Goal: Contribute content: Contribute content

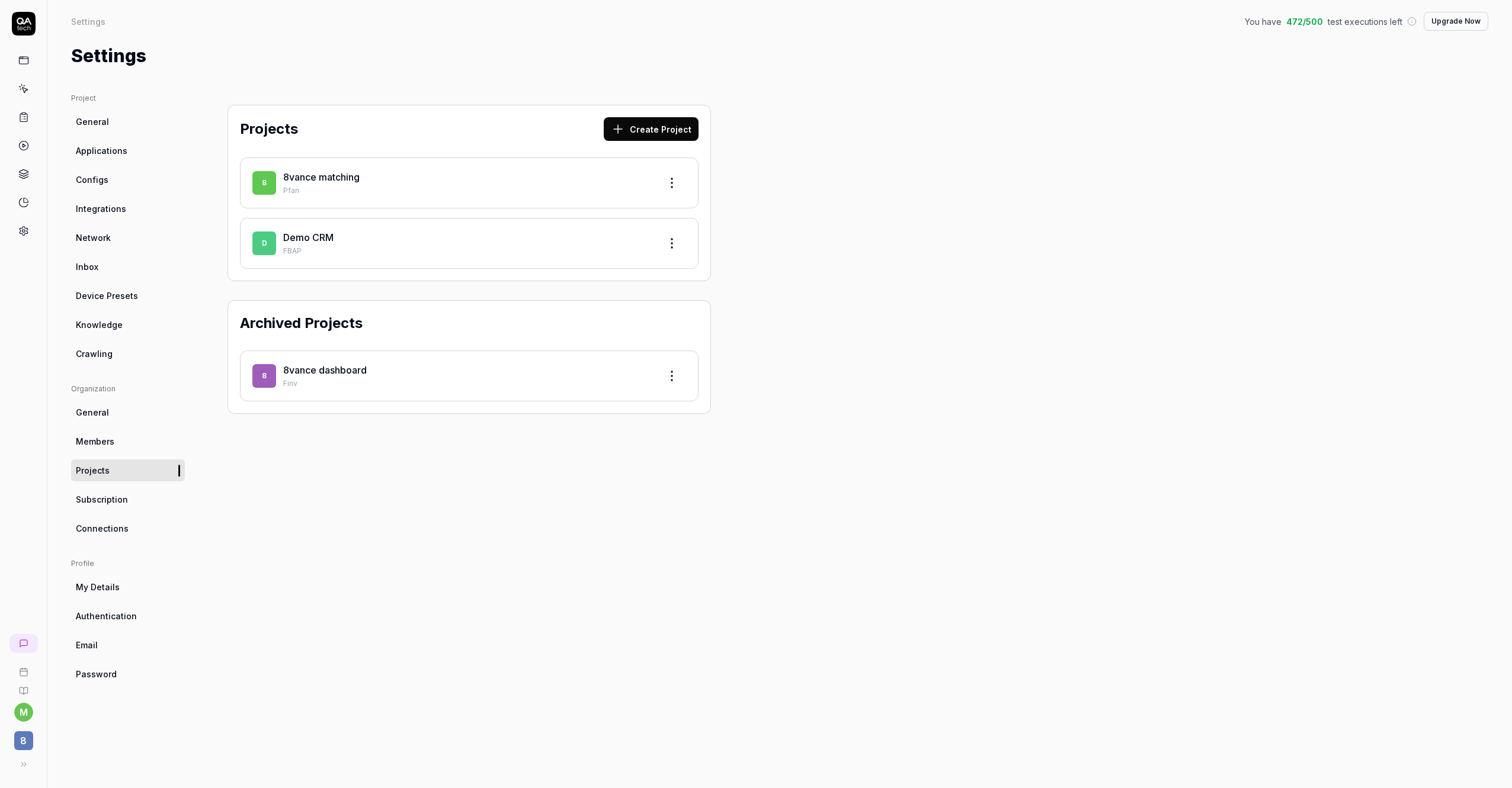
click at [319, 181] on link "8vance matching" at bounding box center [321, 177] width 77 height 12
click at [309, 183] on link "8vance matching" at bounding box center [321, 177] width 77 height 12
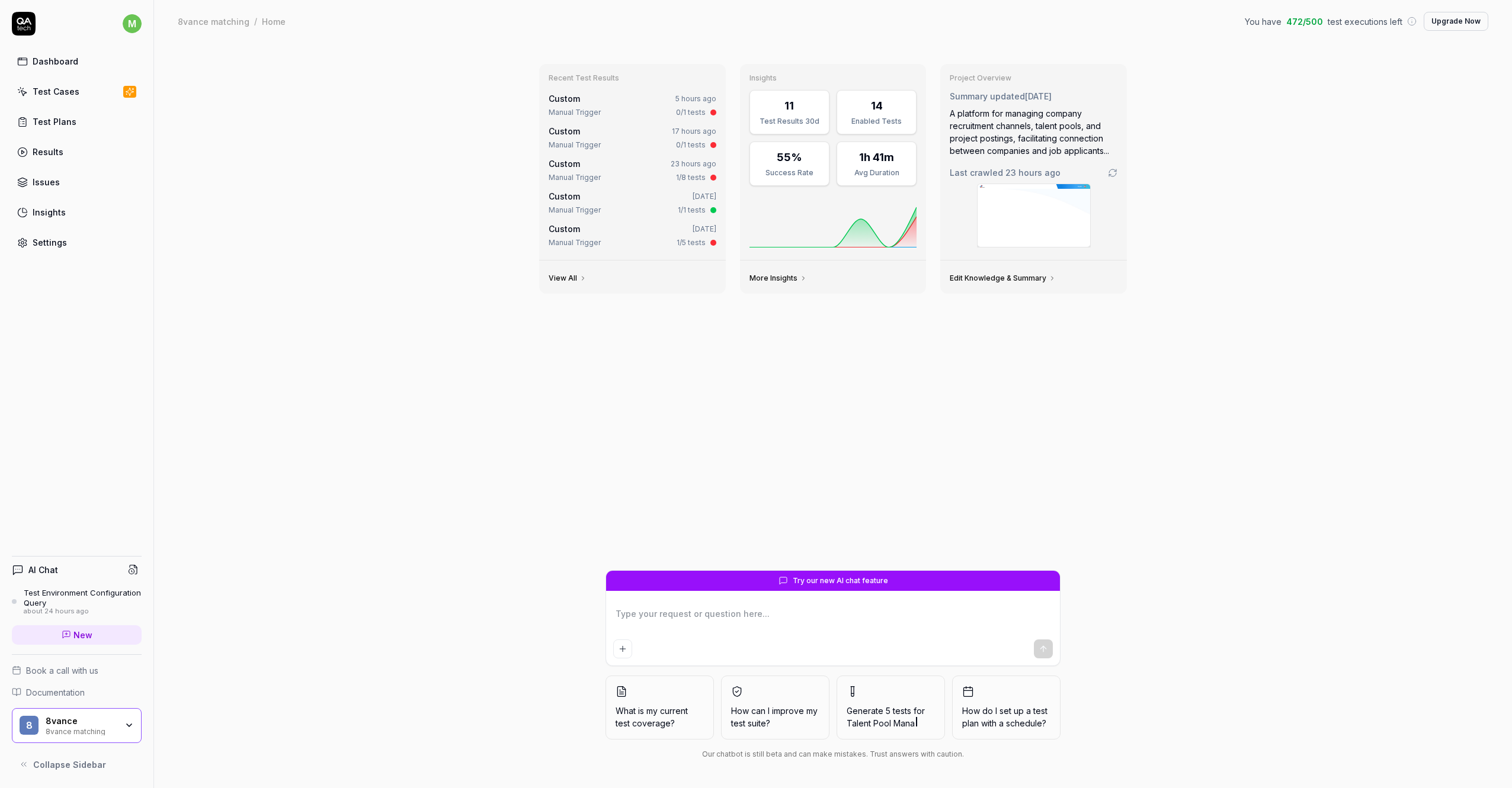
type textarea "*"
click at [59, 95] on div "Test Cases" at bounding box center [56, 91] width 47 height 13
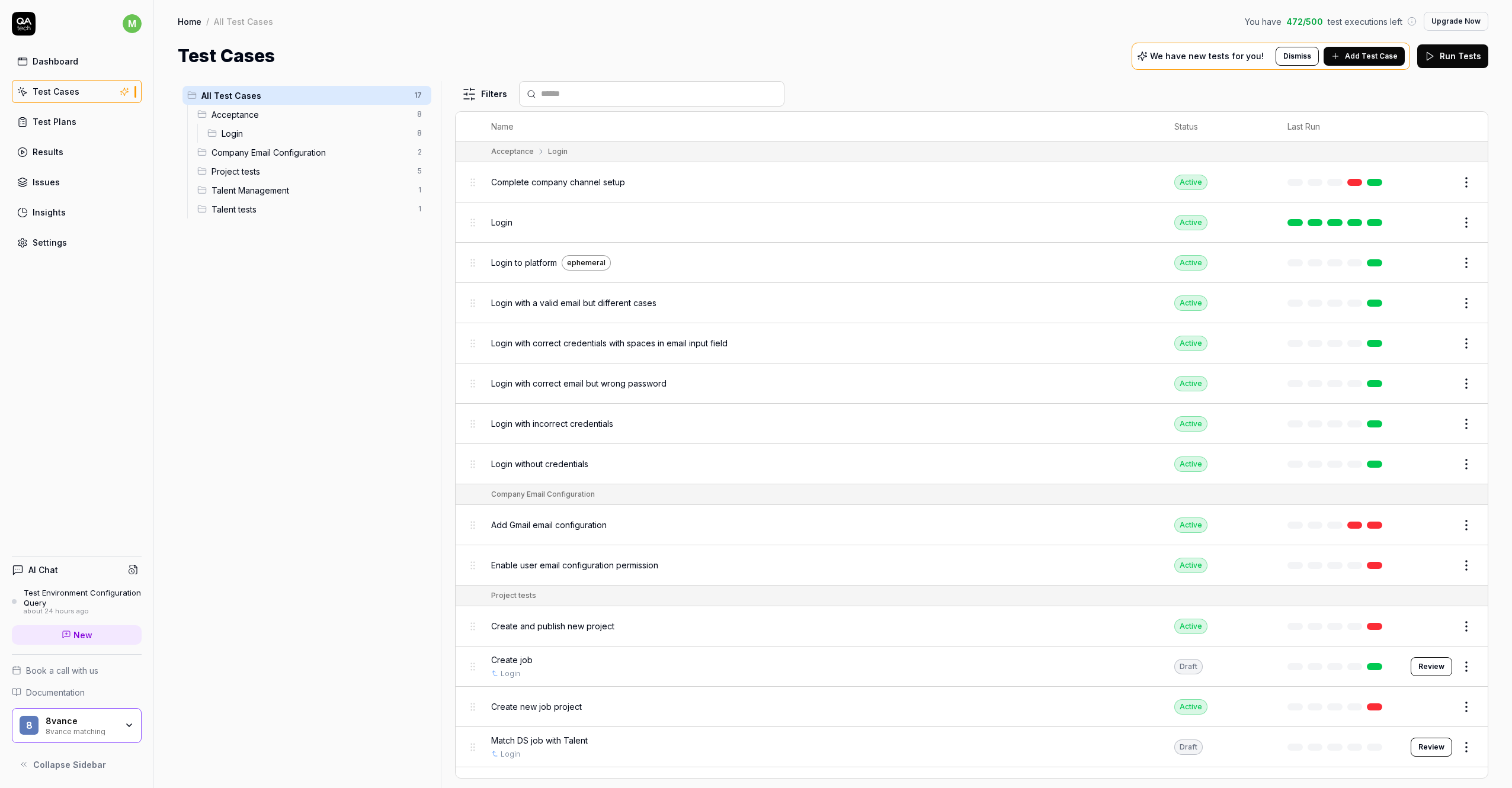
click at [1367, 56] on span "Add Test Case" at bounding box center [1372, 56] width 53 height 10
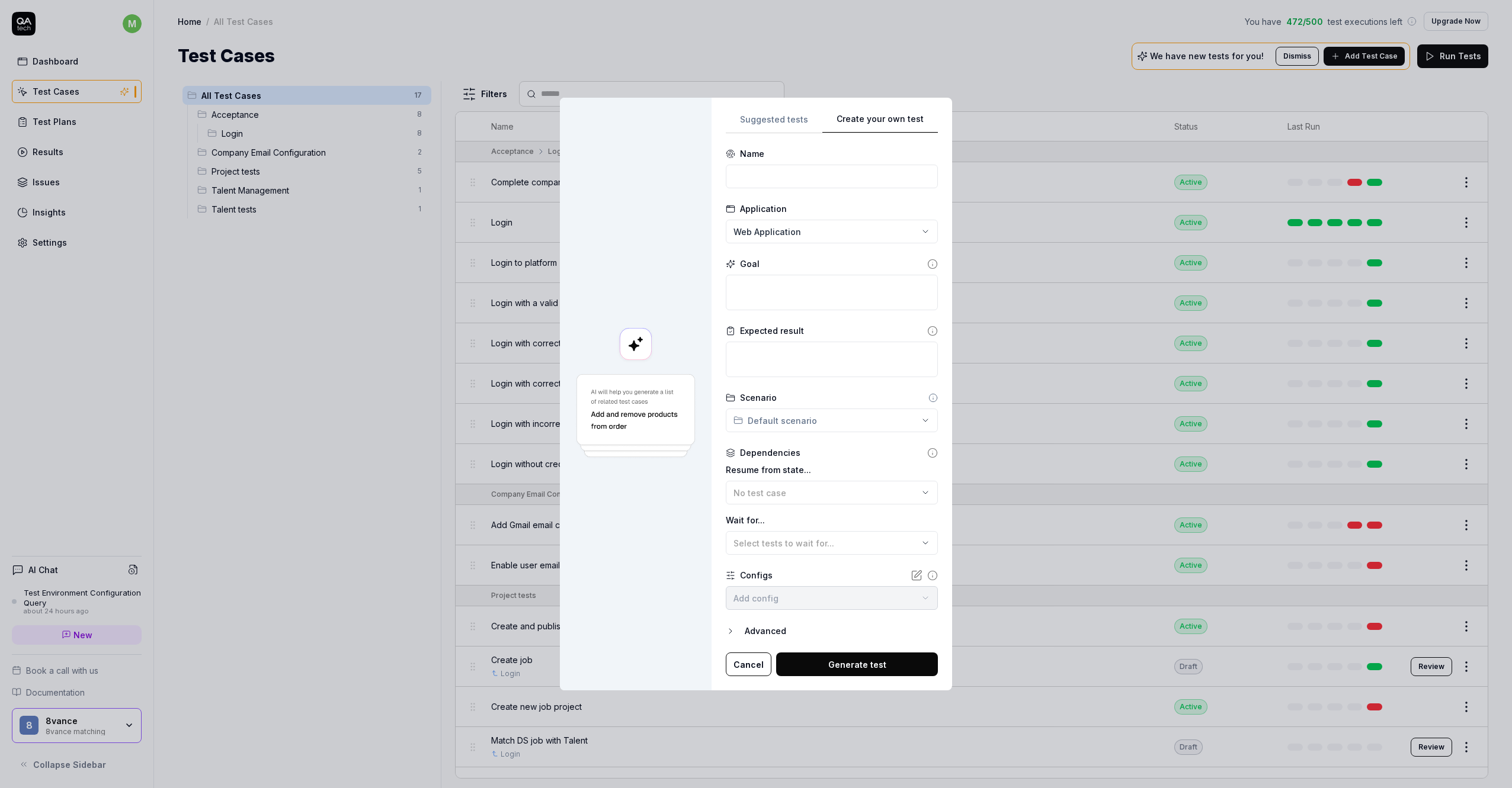
click at [908, 43] on div "Create your own test Suggested tests Create your own test Name Application Web …" at bounding box center [756, 394] width 1512 height 788
click at [825, 179] on input at bounding box center [832, 177] width 212 height 24
type input "change talent telephone number"
type textarea "*"
type textarea "n"
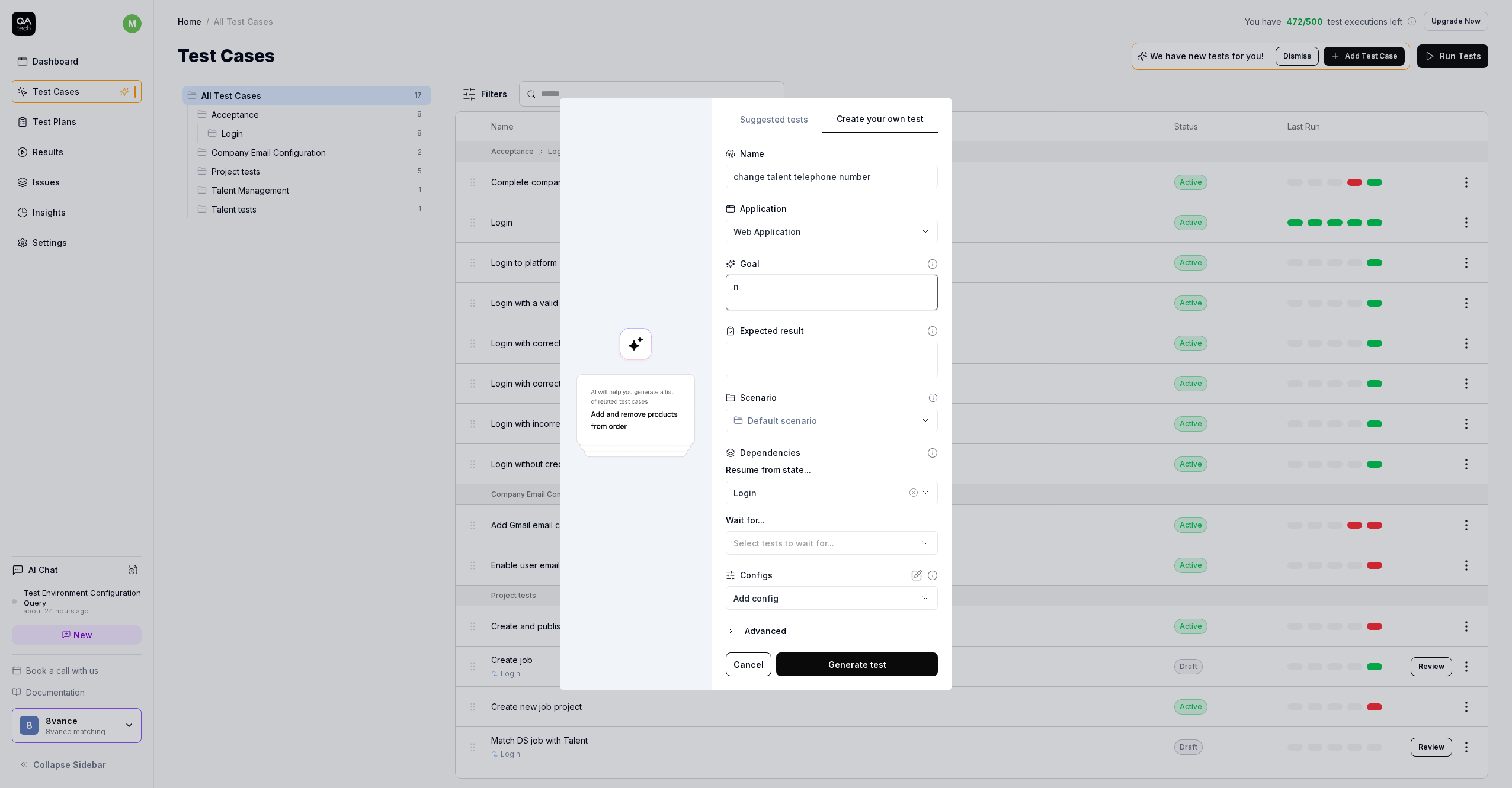
type textarea "*"
type textarea "na"
type textarea "*"
type textarea "nav"
type textarea "*"
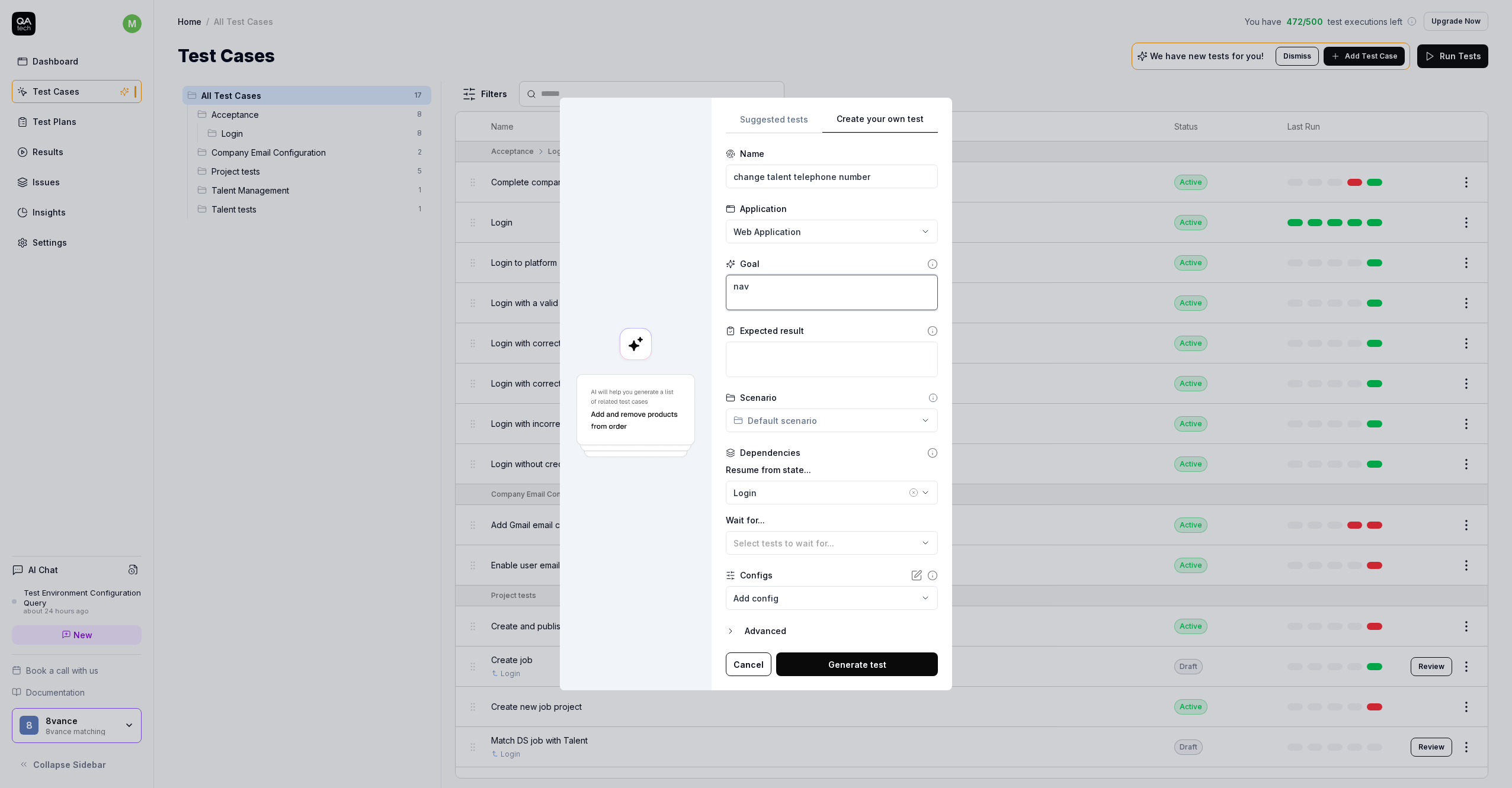
type textarea "navi"
type textarea "*"
type textarea "navig"
type textarea "*"
type textarea "naviga"
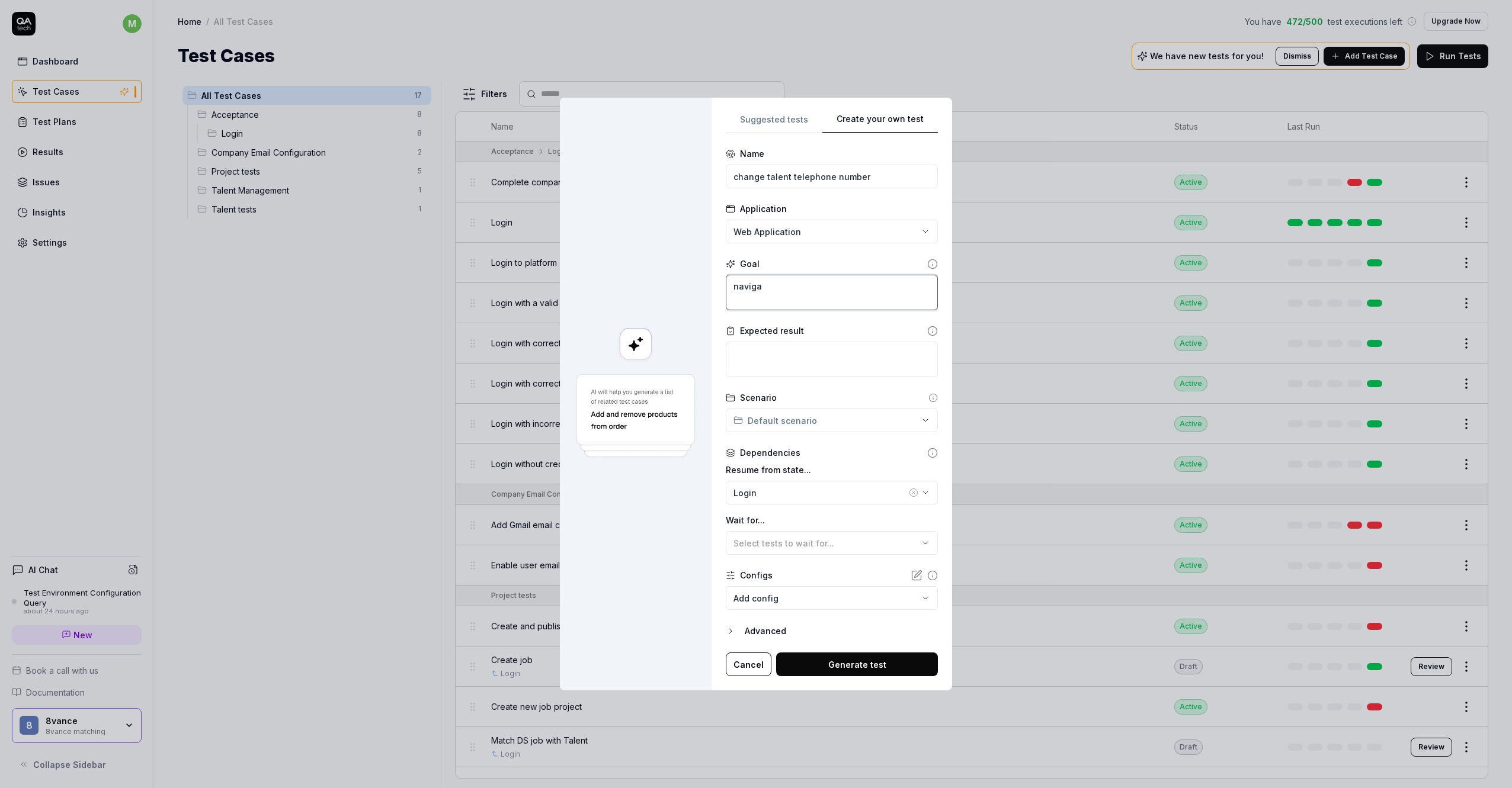
type textarea "*"
type textarea "navigat"
type textarea "*"
type textarea "navigate"
type textarea "*"
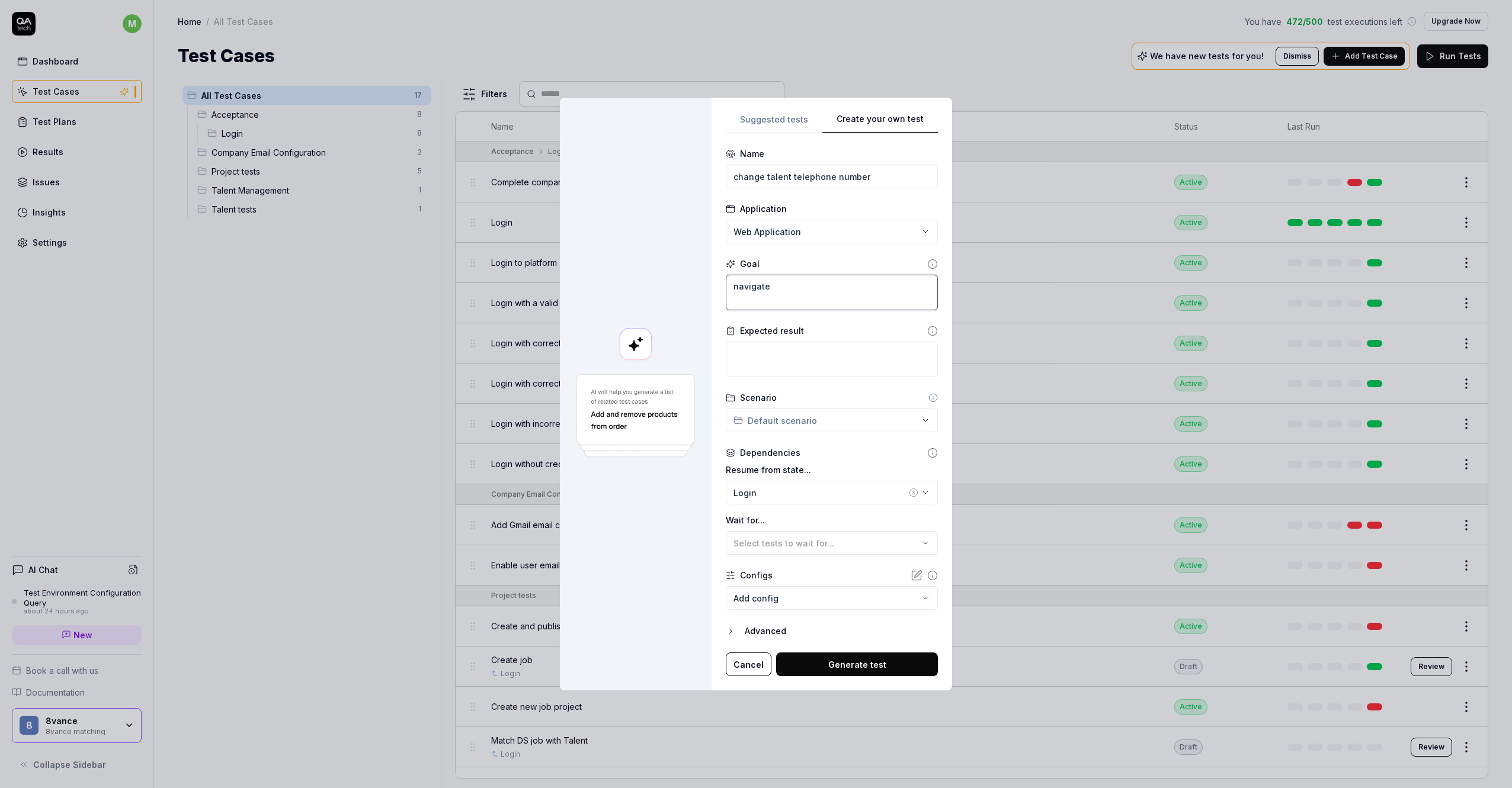
type textarea "navigate"
type textarea "*"
type textarea "navigate t"
type textarea "*"
type textarea "navigate to"
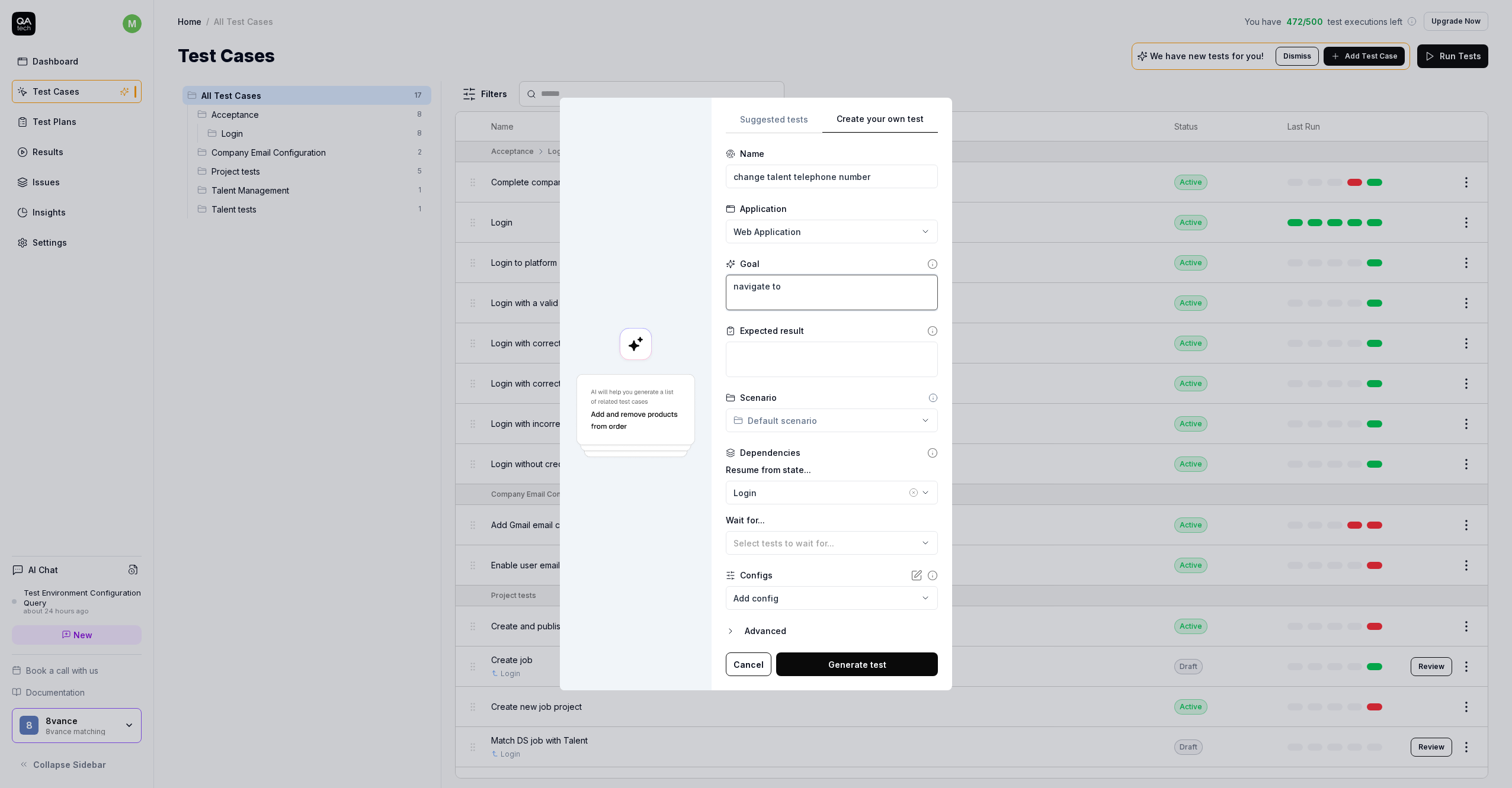
type textarea "*"
type textarea "navigate to"
type textarea "*"
type textarea "navigate to a"
type textarea "*"
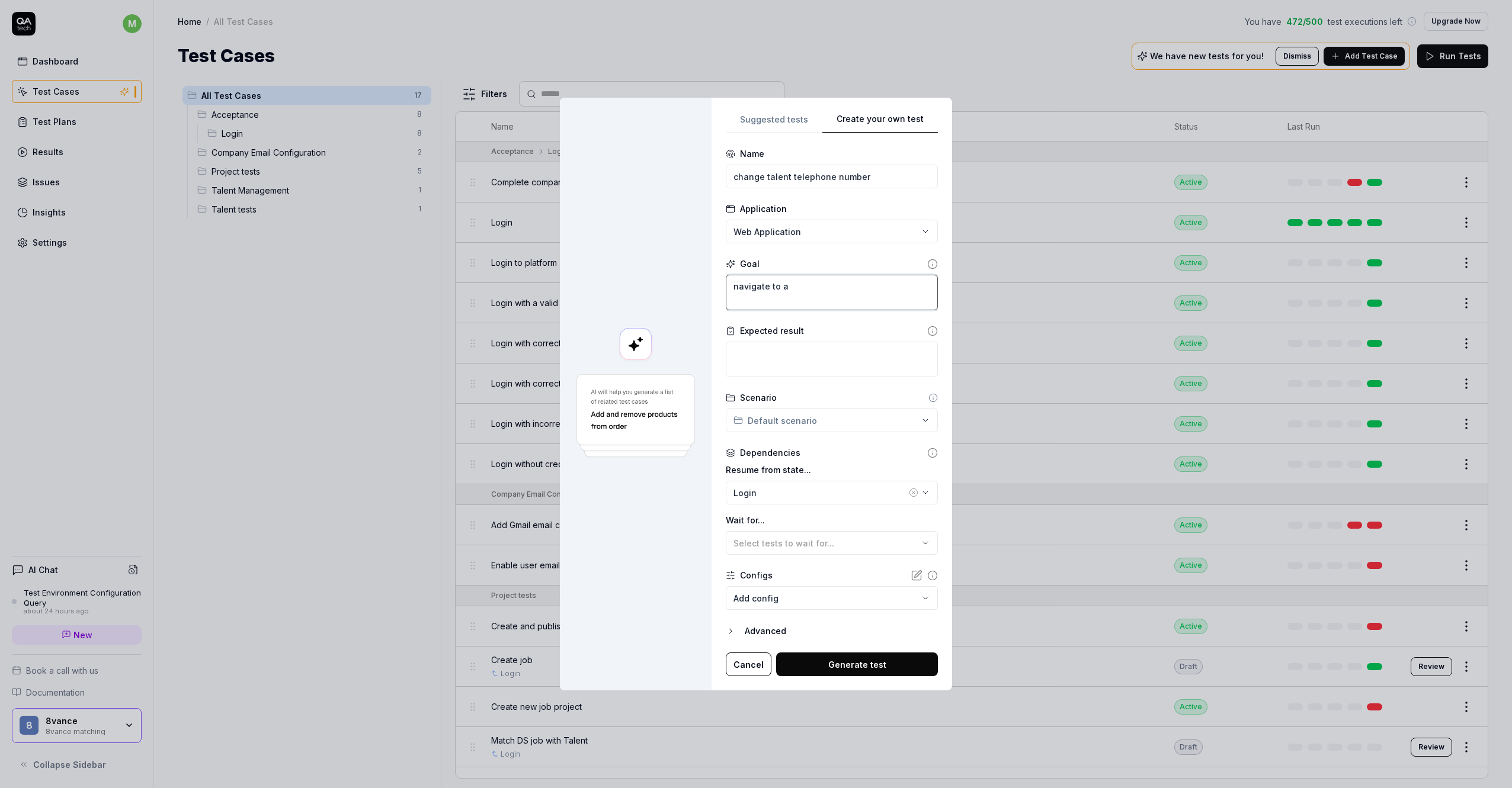
type textarea "navigate to a"
type textarea "*"
type textarea "navigate to a r"
type textarea "*"
type textarea "navigate to a ra"
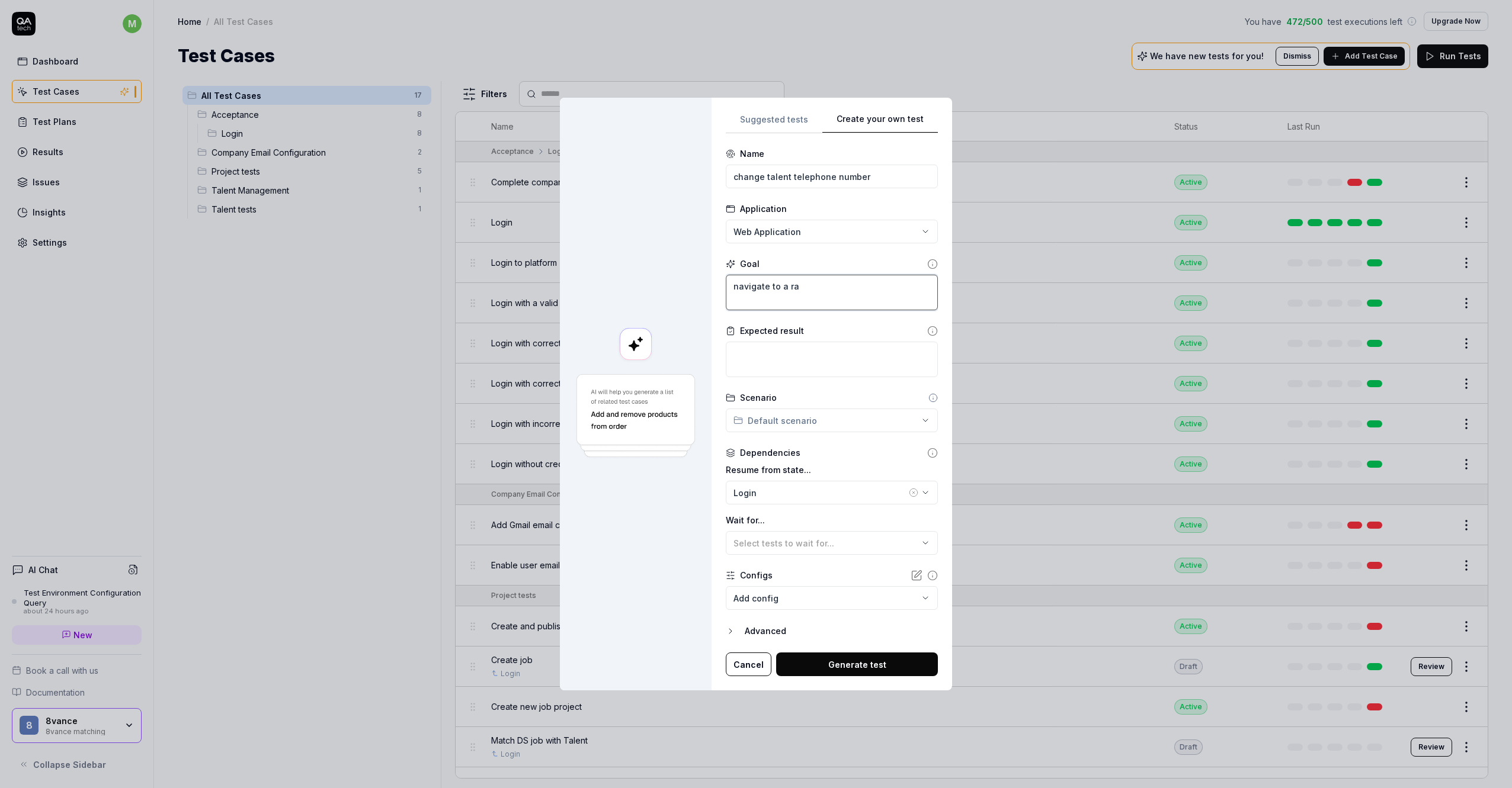
type textarea "*"
type textarea "navigate to a ran"
type textarea "*"
type textarea "navigate to a rand"
type textarea "*"
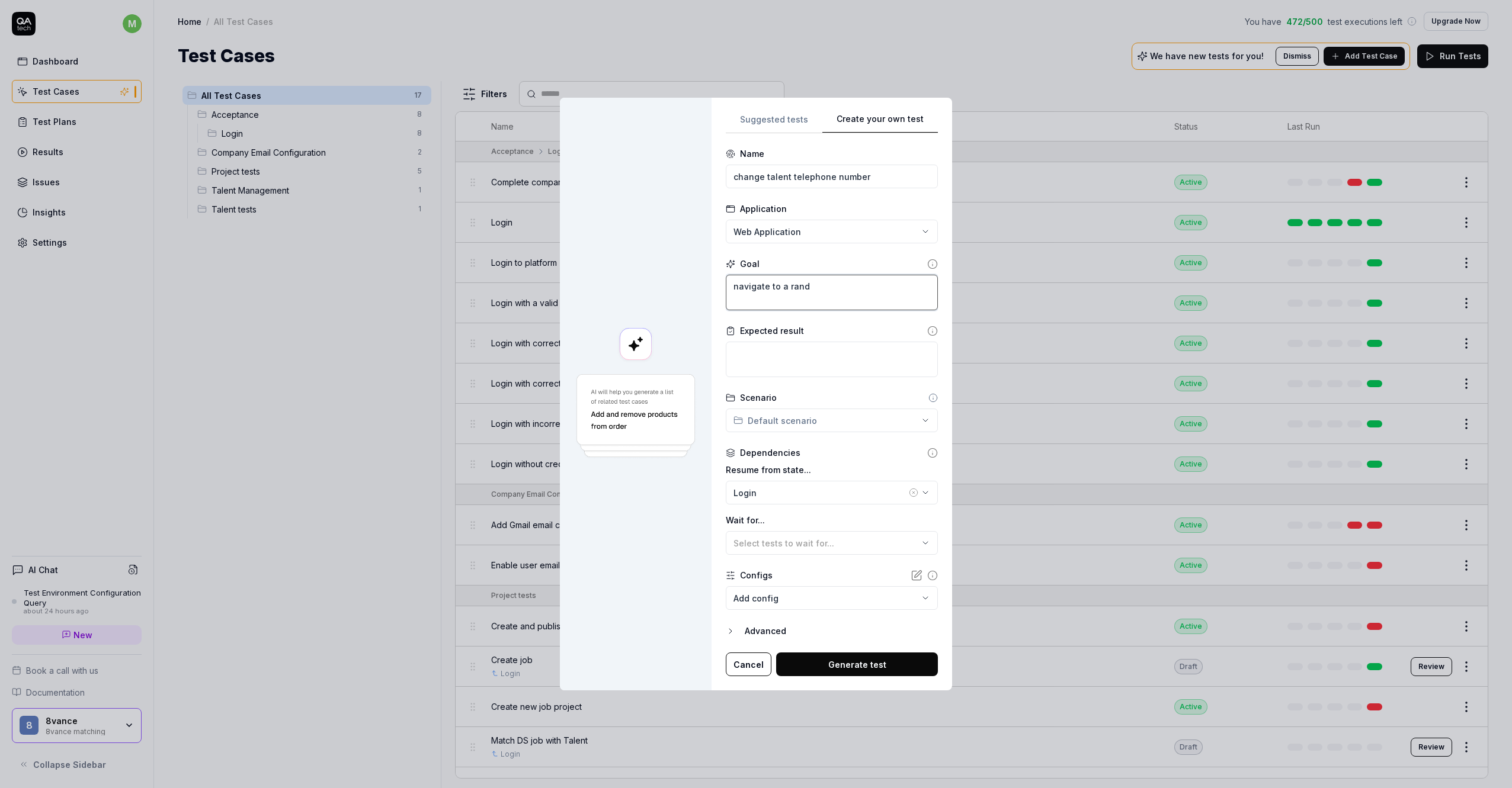
type textarea "navigate to a [PERSON_NAME]"
type textarea "*"
type textarea "navigate to a random"
type textarea "*"
type textarea "navigate to a random"
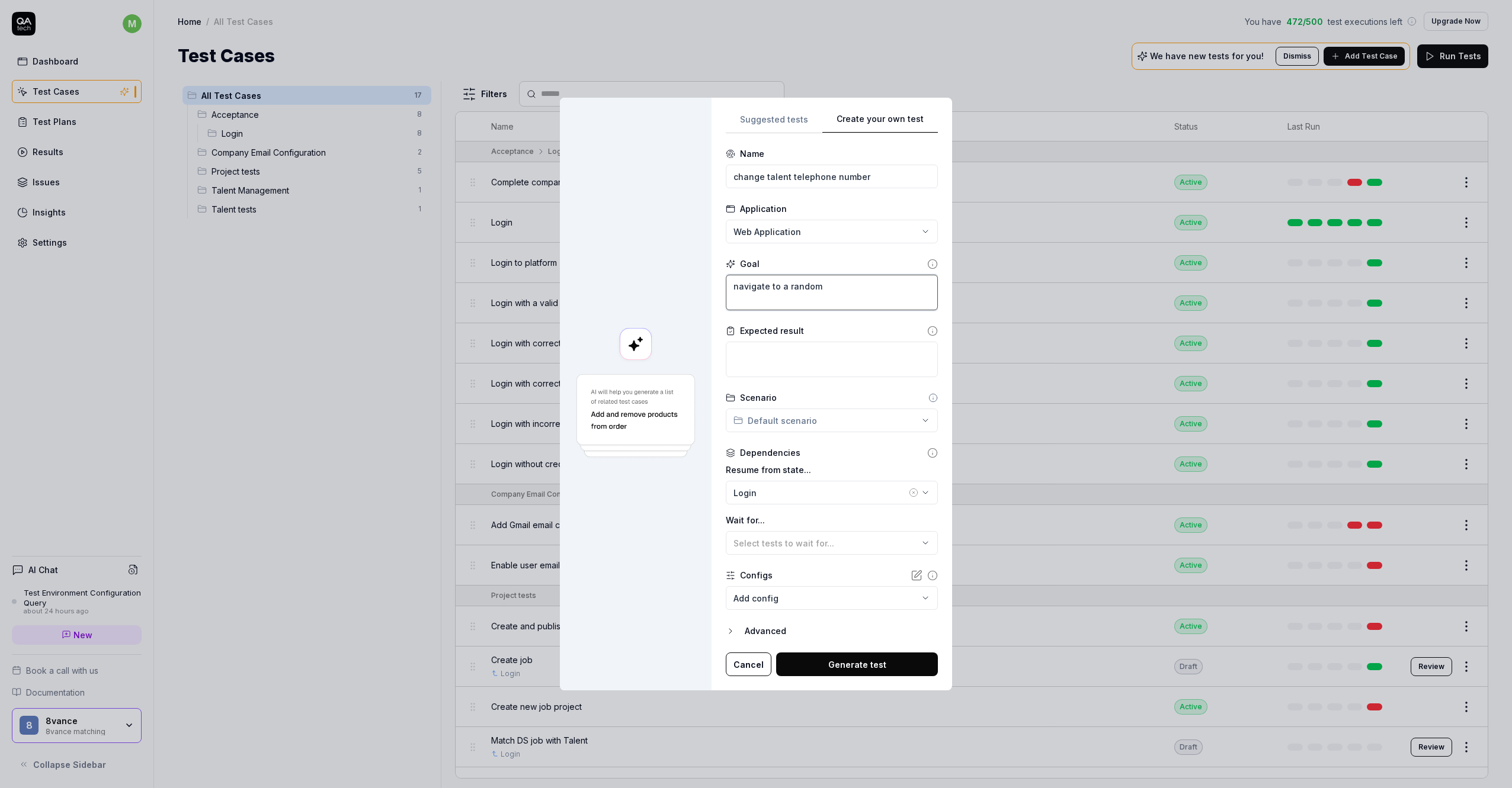
type textarea "*"
type textarea "navigate to a random t"
type textarea "*"
type textarea "navigate to a random ta"
type textarea "*"
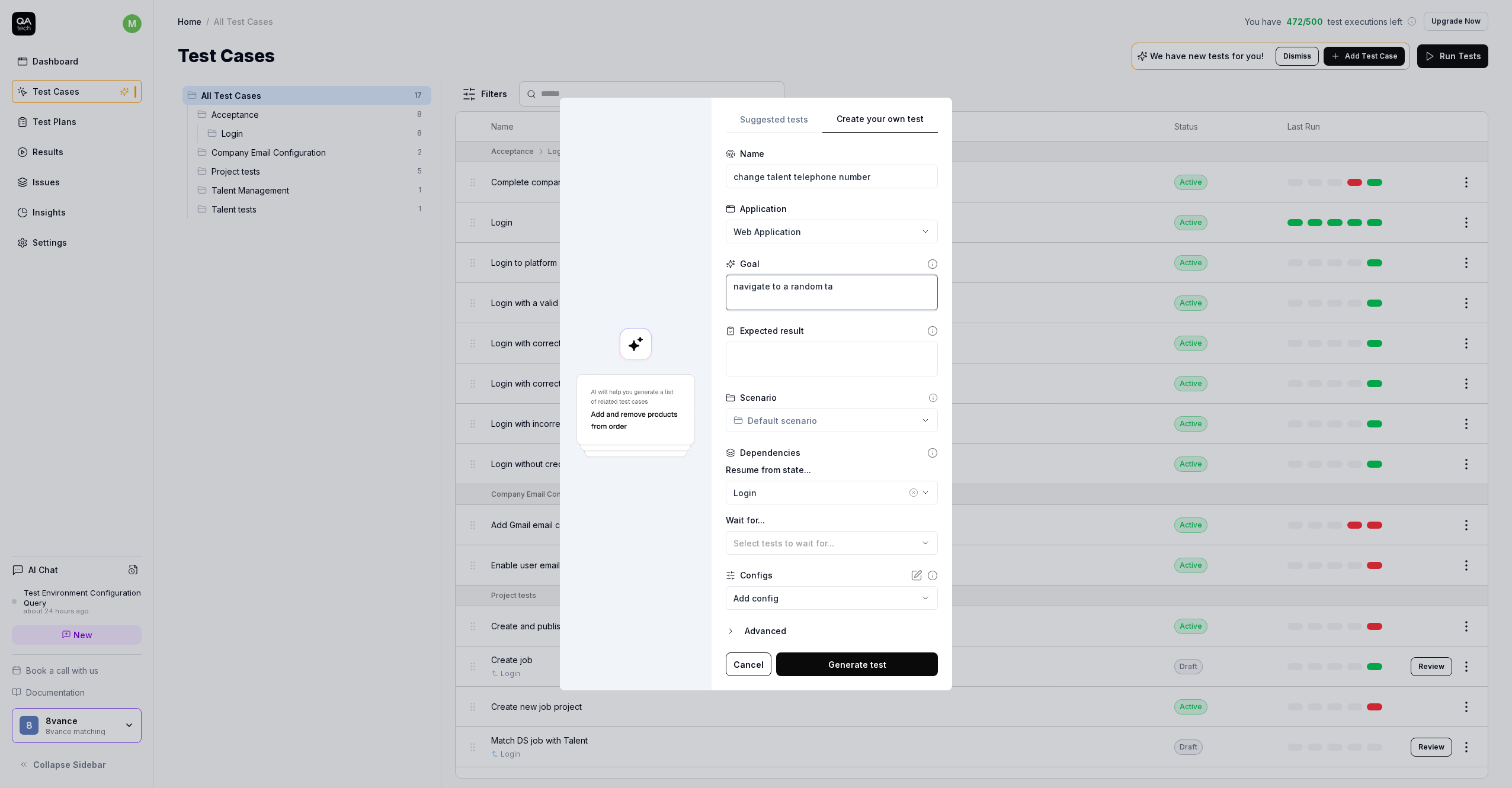
type textarea "navigate to a random tal"
type textarea "*"
type textarea "navigate to a random tale"
type textarea "*"
type textarea "navigate to a random talen"
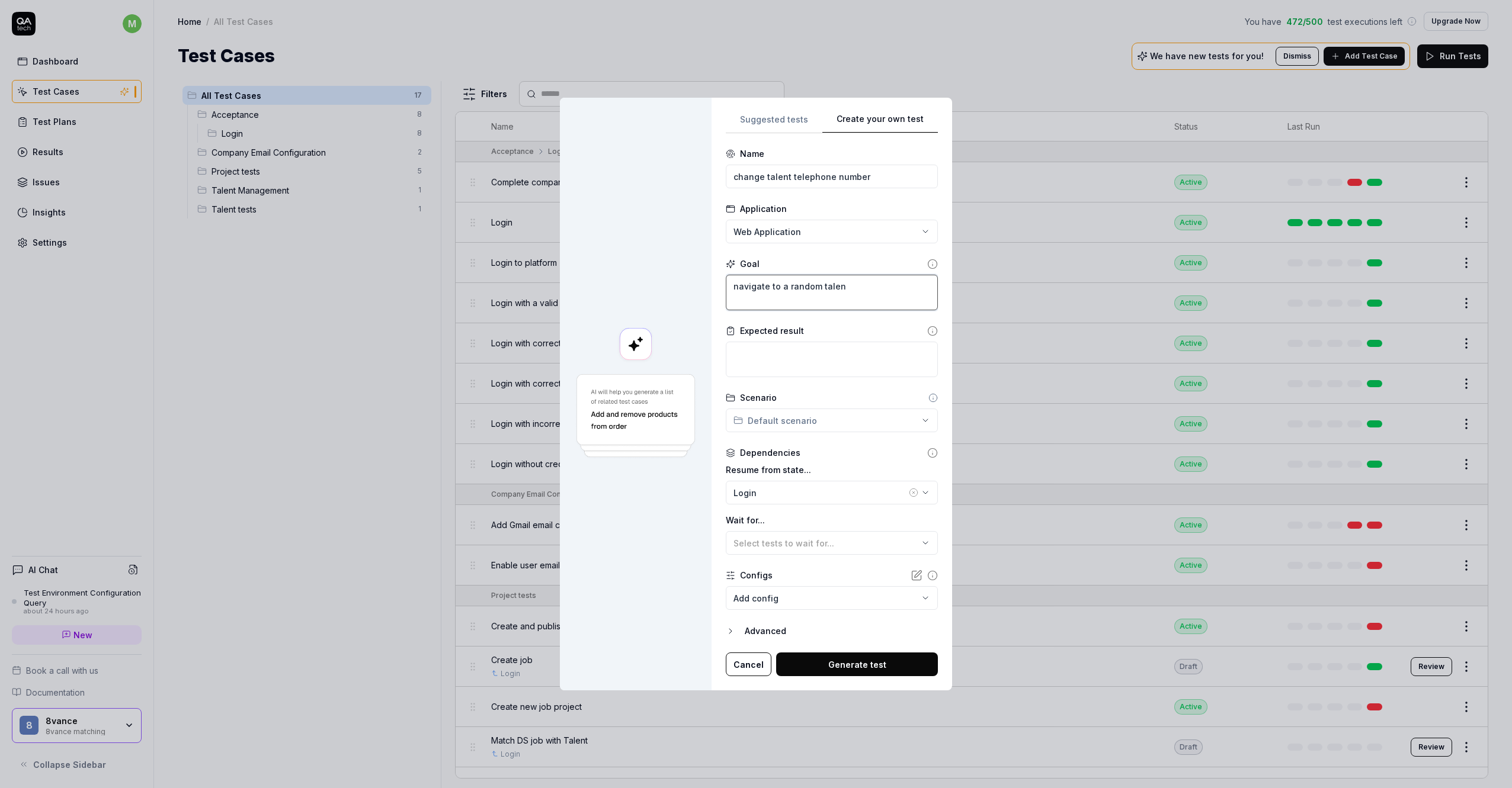
type textarea "*"
type textarea "navigate to a random talent"
type textarea "*"
type textarea "navigate to a random talent"
type textarea "*"
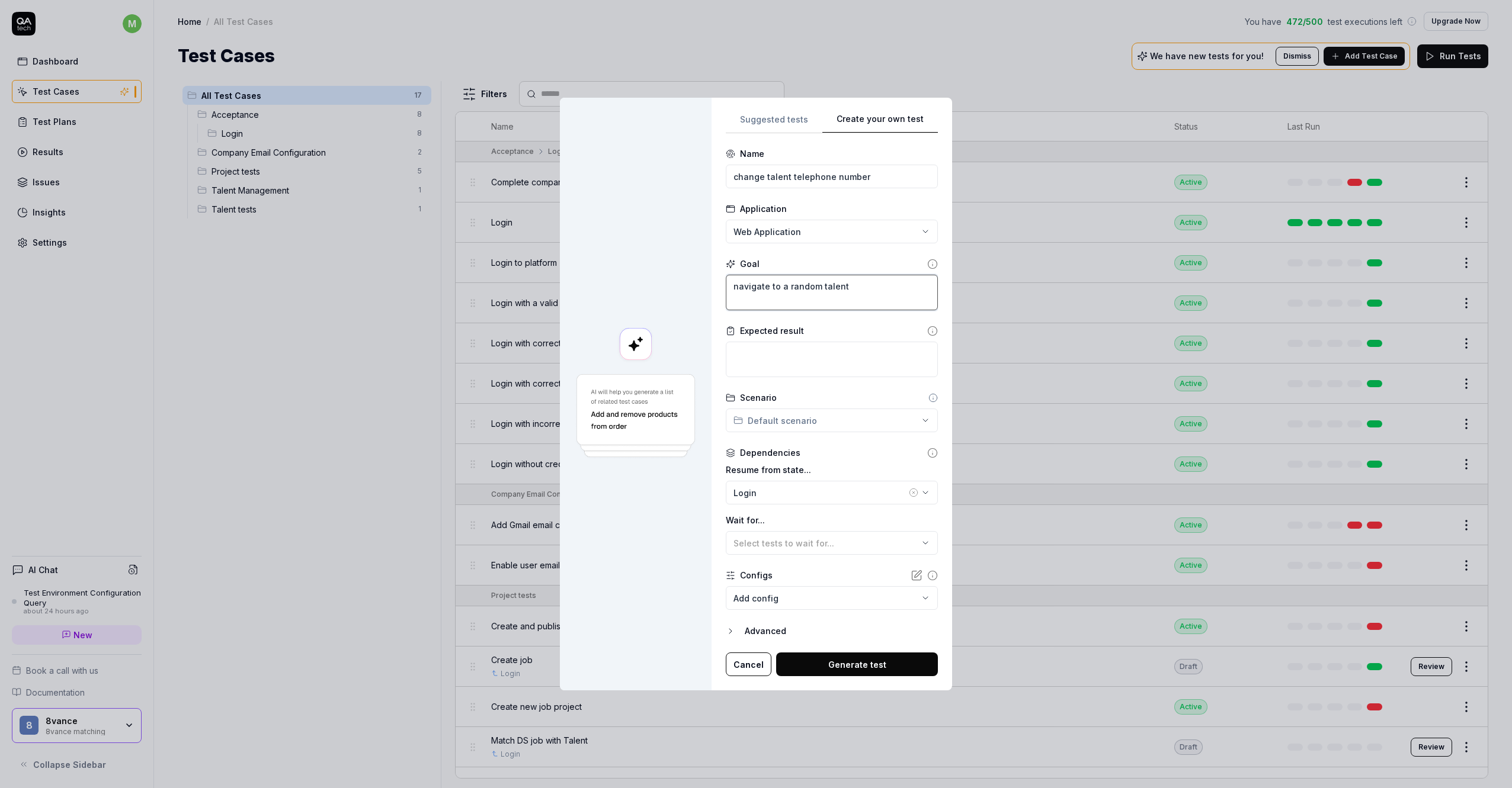
type textarea "navigate to a random talent a"
type textarea "*"
type textarea "navigate to a random talent and"
type textarea "*"
type textarea "navigate to a random talent and"
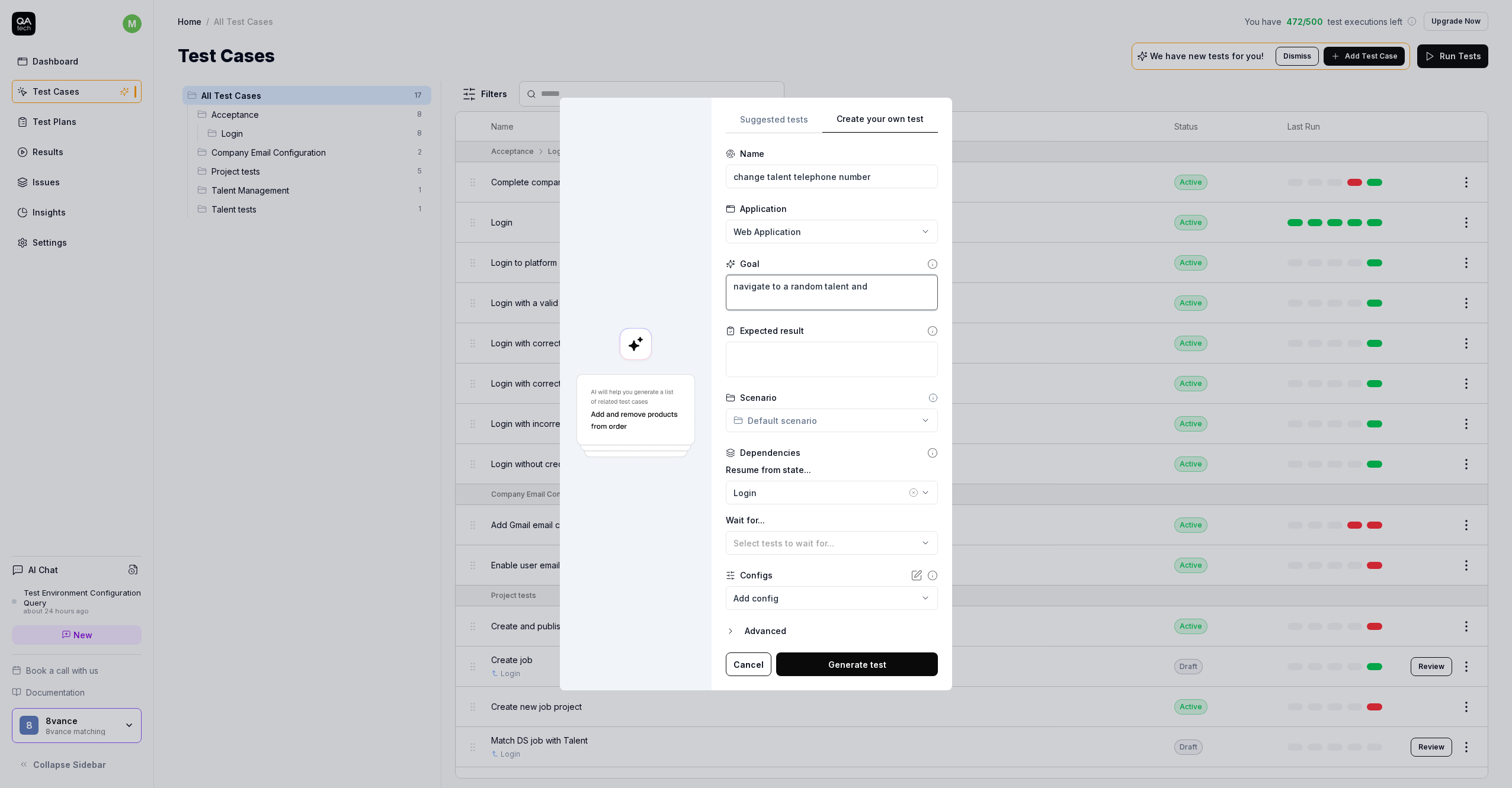
type textarea "*"
type textarea "navigate to a random talent and ch"
type textarea "*"
type textarea "navigate to a random talent and cha"
type textarea "*"
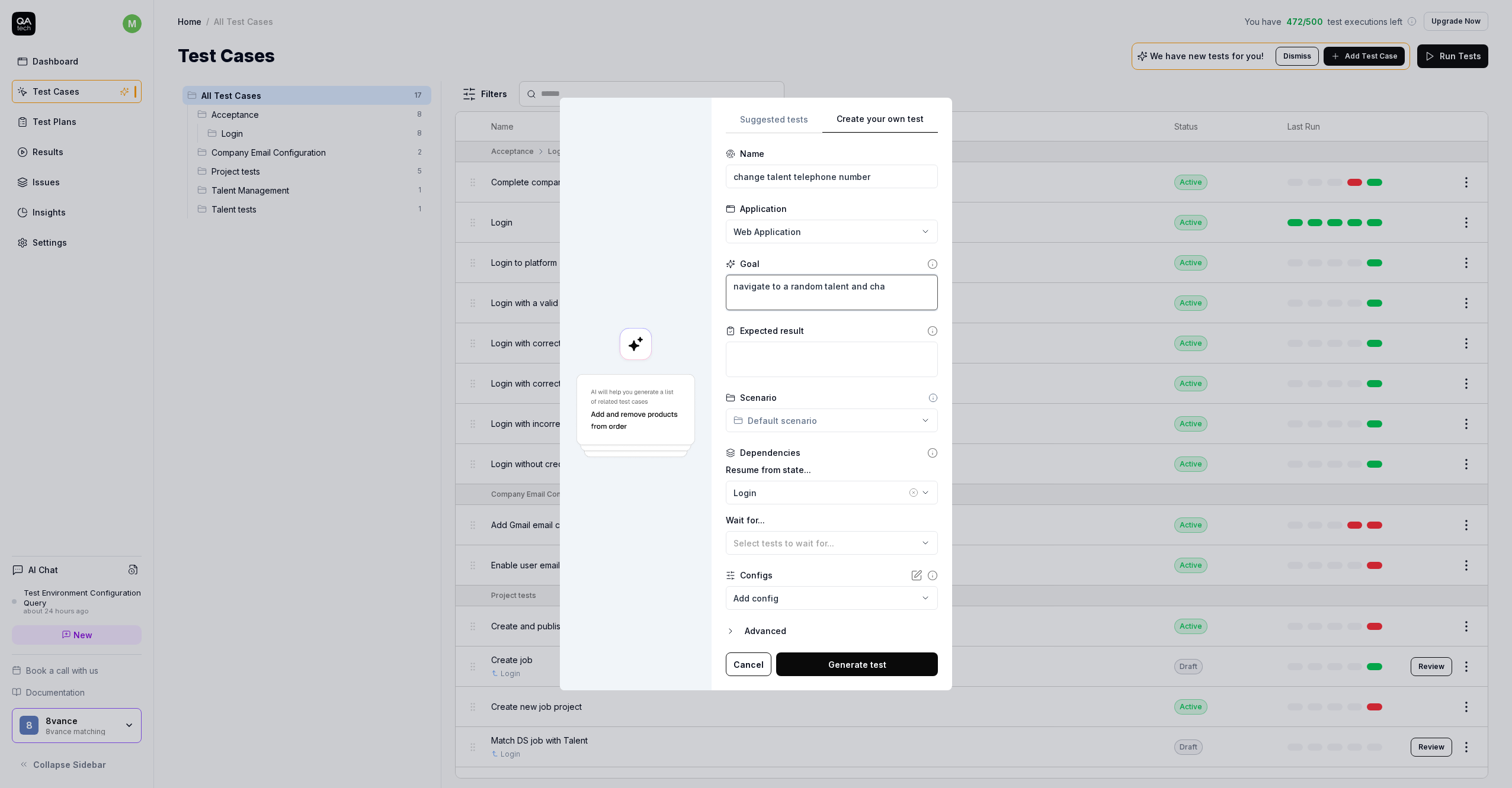
type textarea "navigate to a random talent and [PERSON_NAME]"
type textarea "*"
type textarea "navigate to a random talent and [PERSON_NAME]"
type textarea "*"
type textarea "navigate to a random talent and change"
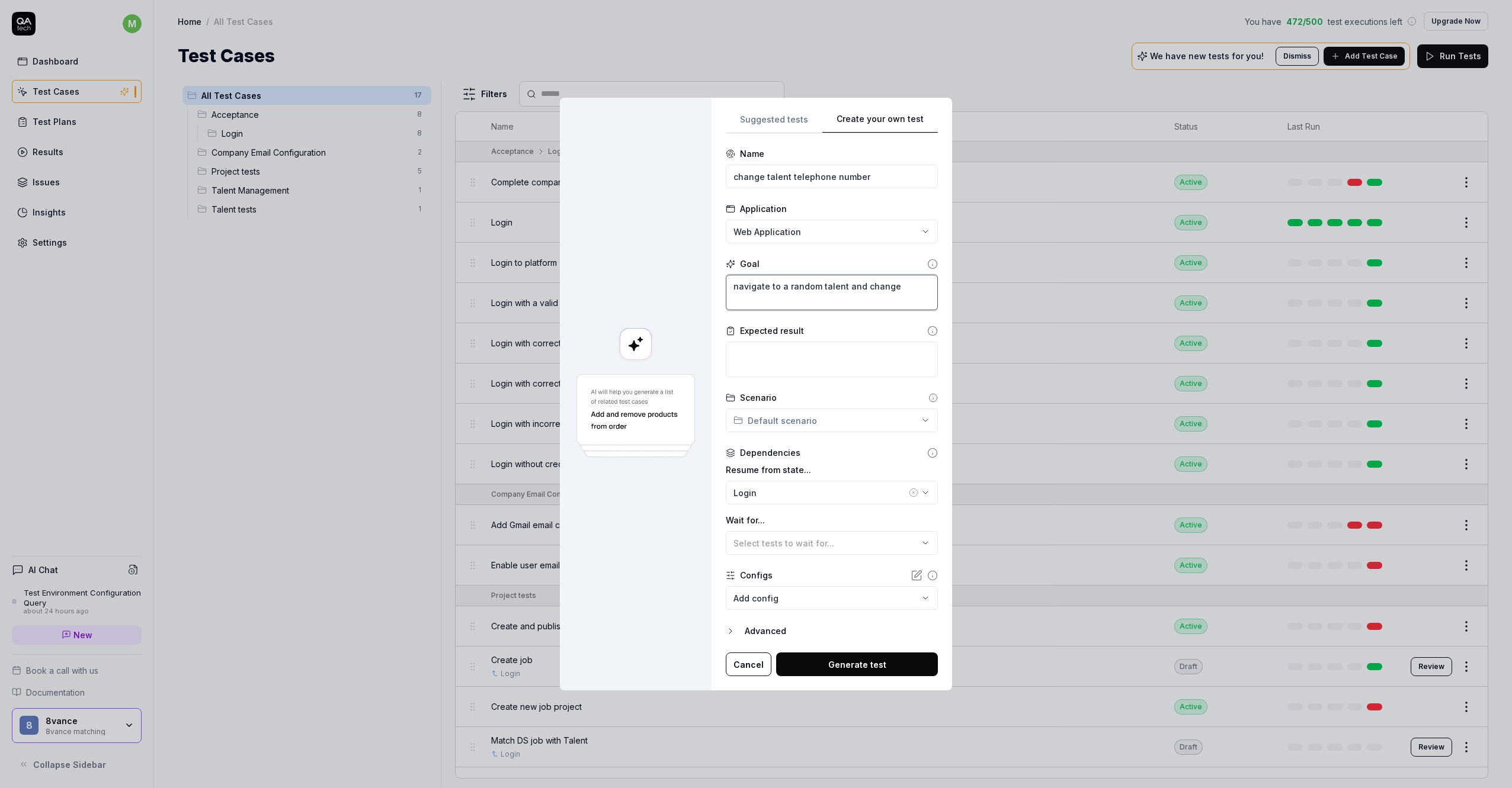
type textarea "*"
type textarea "navigate to a random talent and change"
type textarea "*"
type textarea "navigate to a random talent and change t"
type textarea "*"
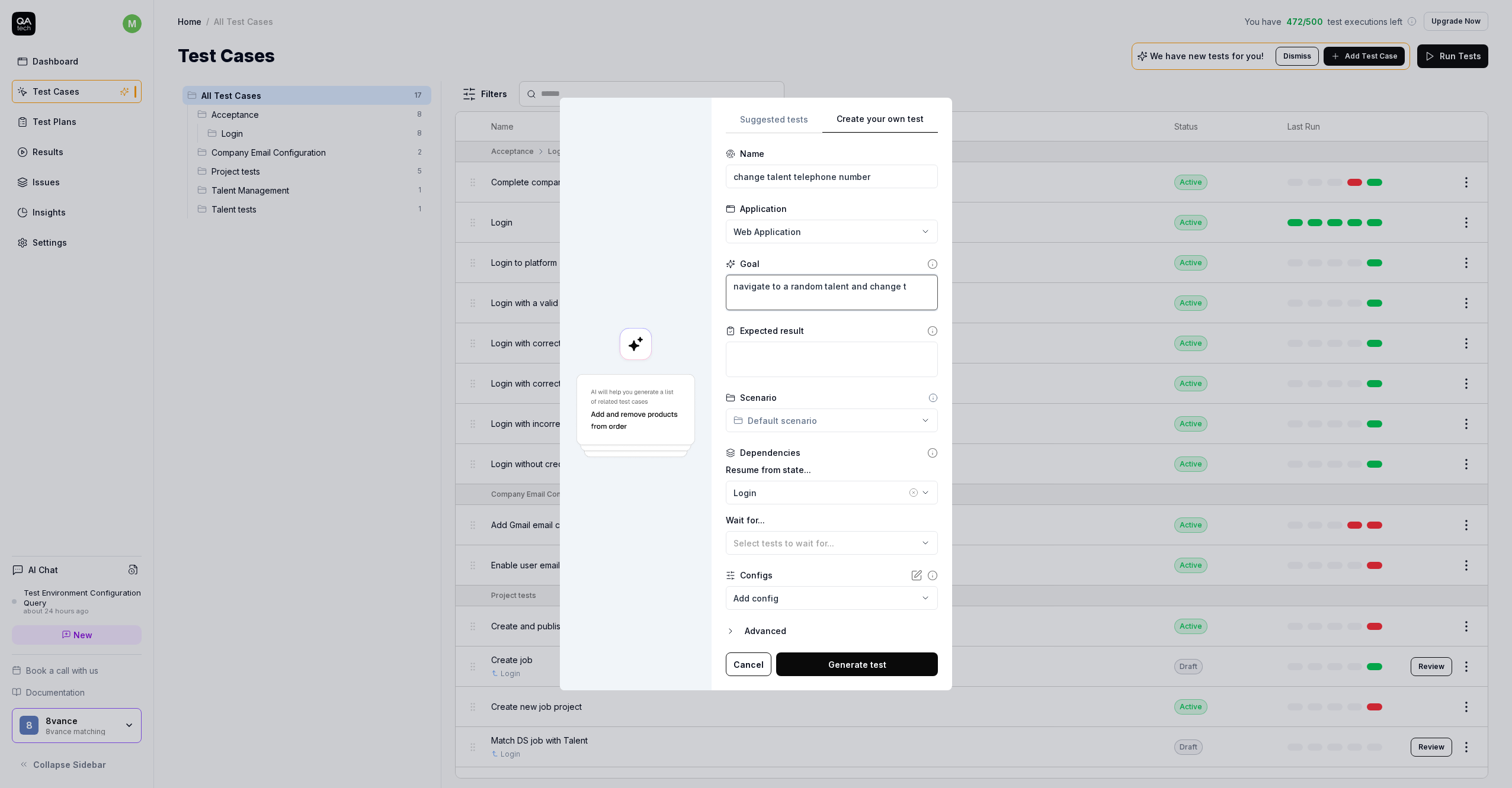
type textarea "navigate to a random talent and change th"
type textarea "*"
type textarea "navigate to a random talent and change the"
type textarea "*"
type textarea "navigate to a random talent and change the"
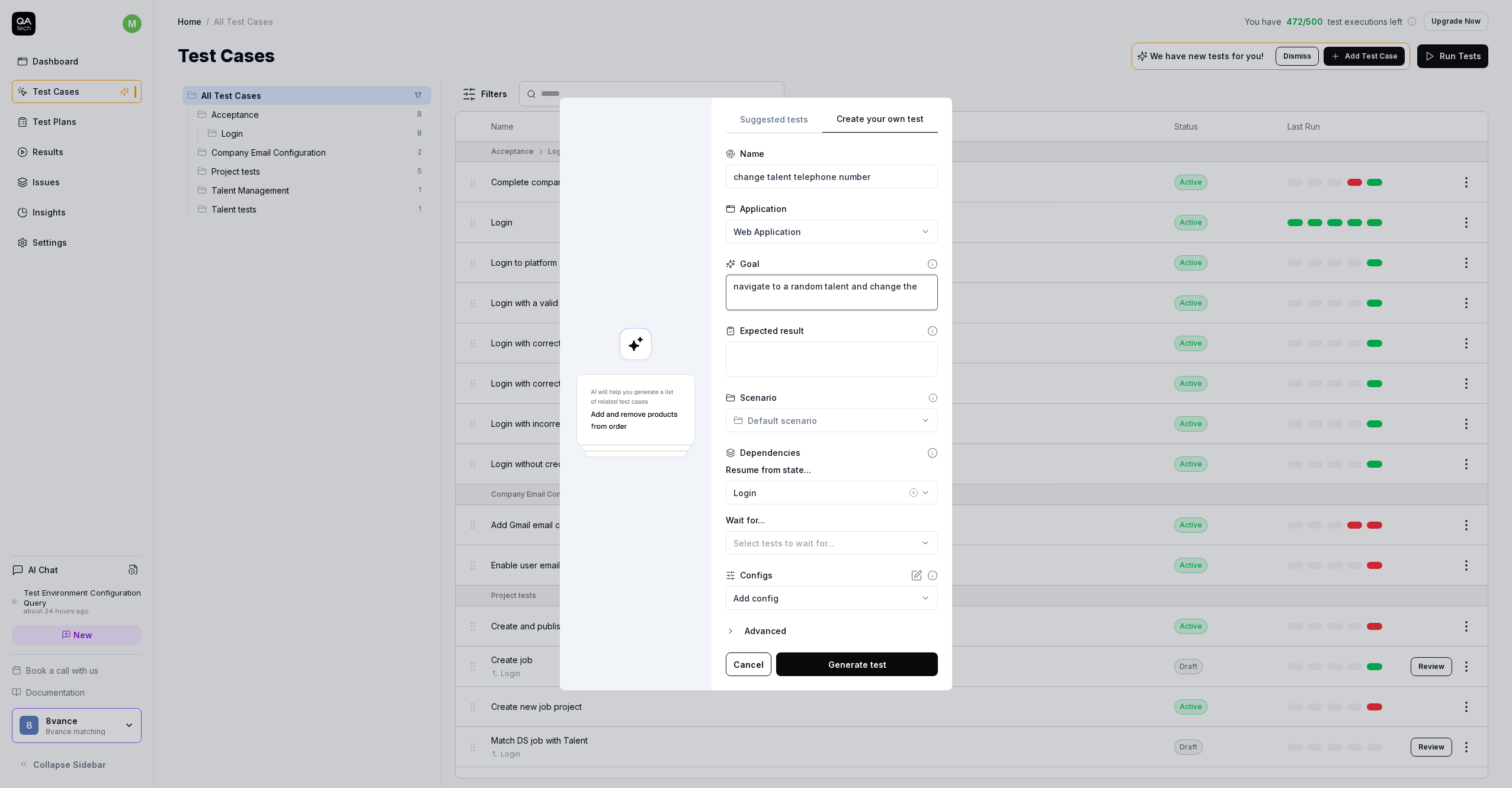
type textarea "*"
type textarea "navigate to a random talent and change the p"
type textarea "*"
type textarea "navigate to a random talent and change the ph"
type textarea "*"
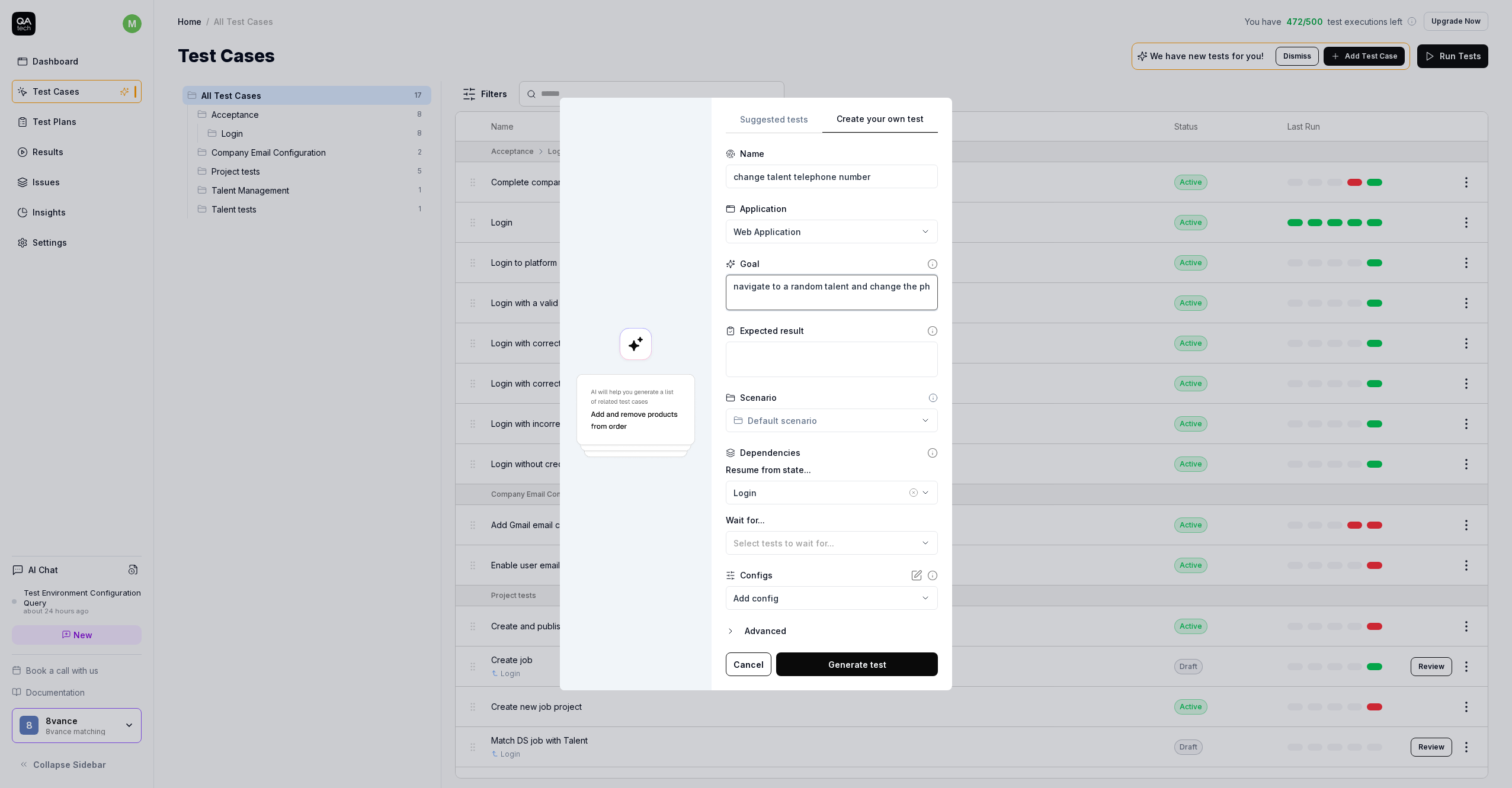
type textarea "navigate to a random talent and change the pho"
type textarea "*"
type textarea "navigate to a random talent and change the phon"
type textarea "*"
type textarea "navigate to a random talent and change the phone"
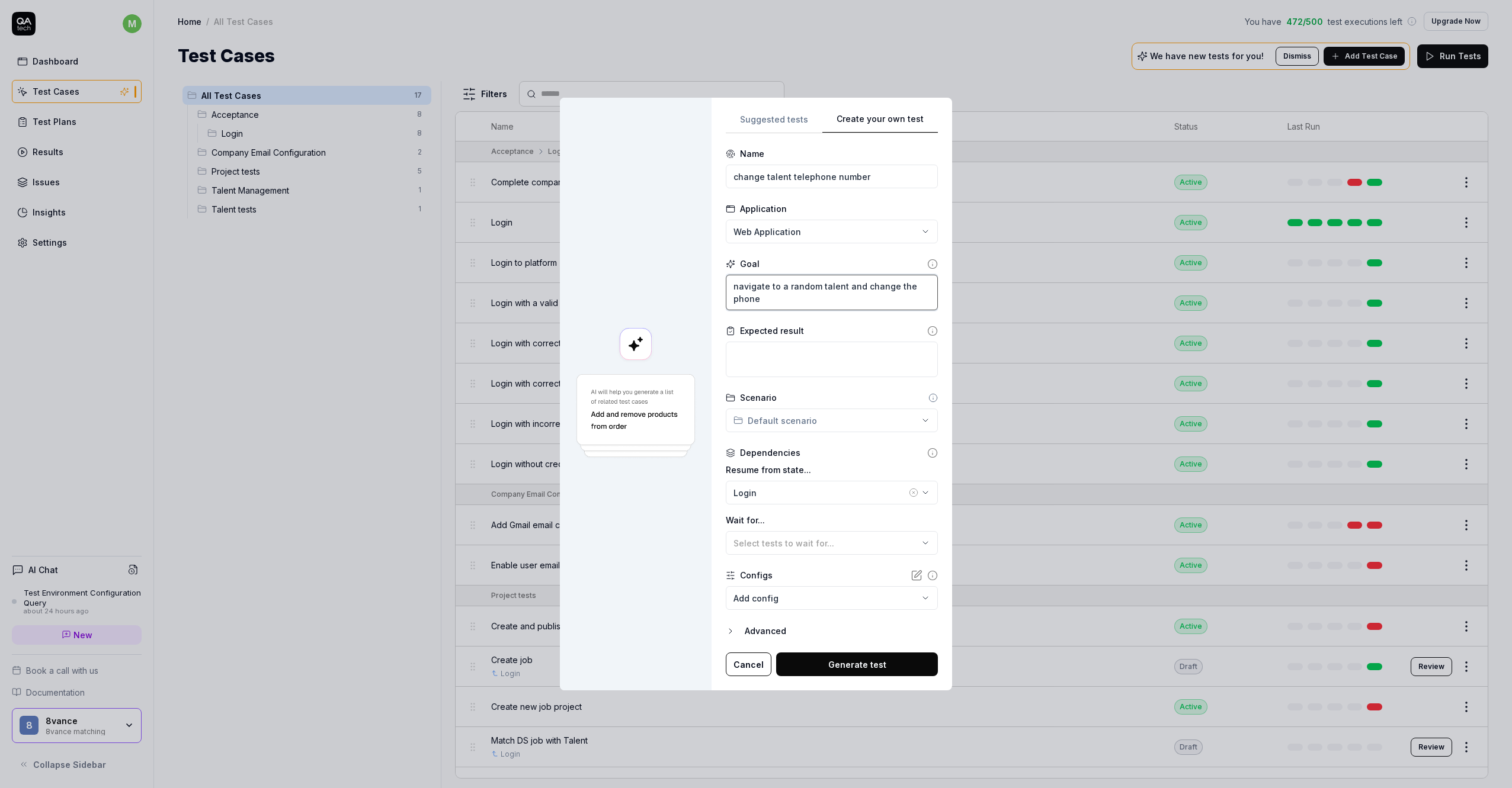
type textarea "*"
type textarea "navigate to a random talent and change the phone"
type textarea "*"
type textarea "navigate to a random talent and change the phone n"
type textarea "*"
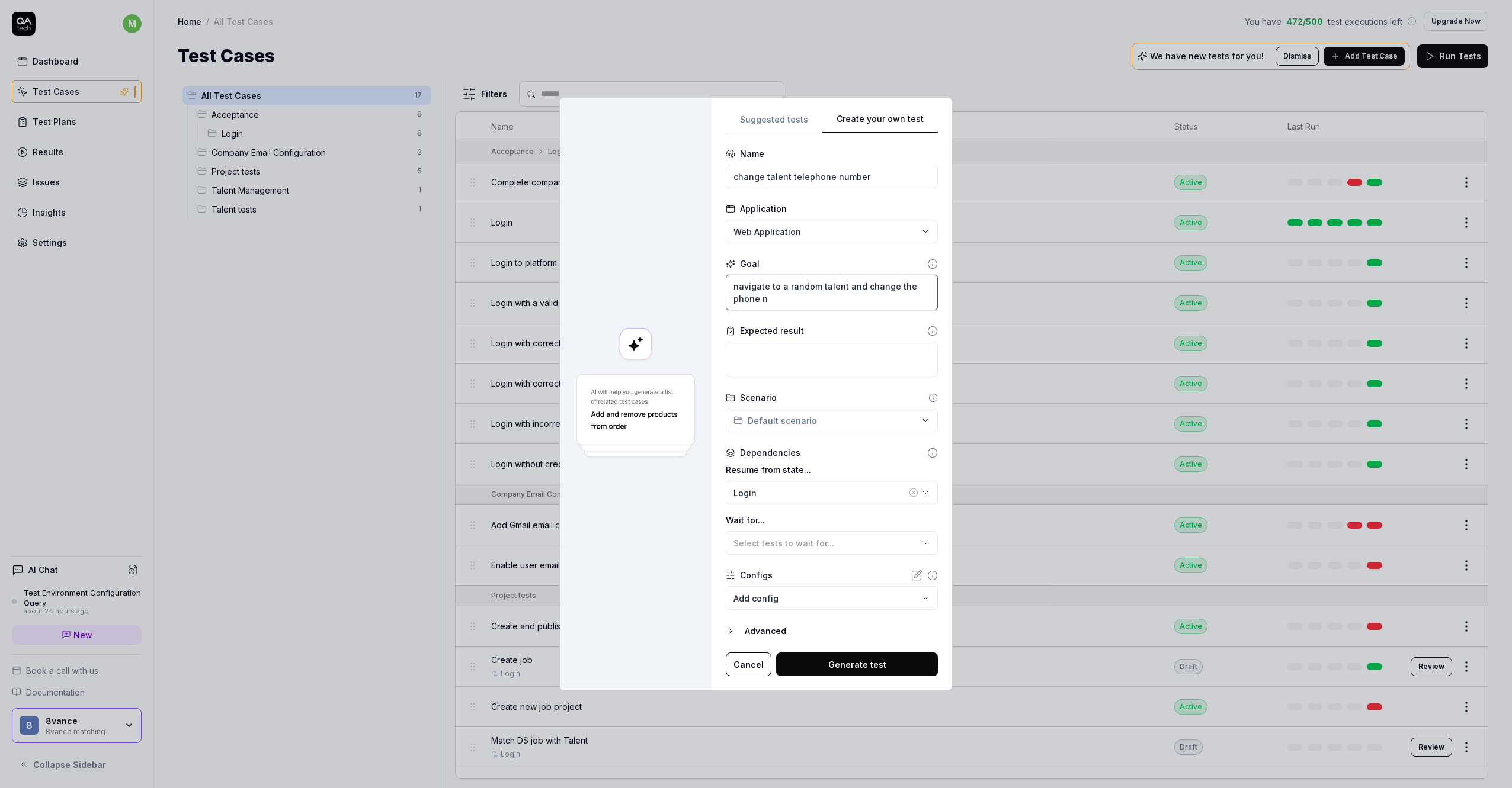
type textarea "navigate to a random talent and change the phone nu"
type textarea "*"
type textarea "navigate to a random talent and change the phone num"
type textarea "*"
type textarea "navigate to a random talent and change the phone numb"
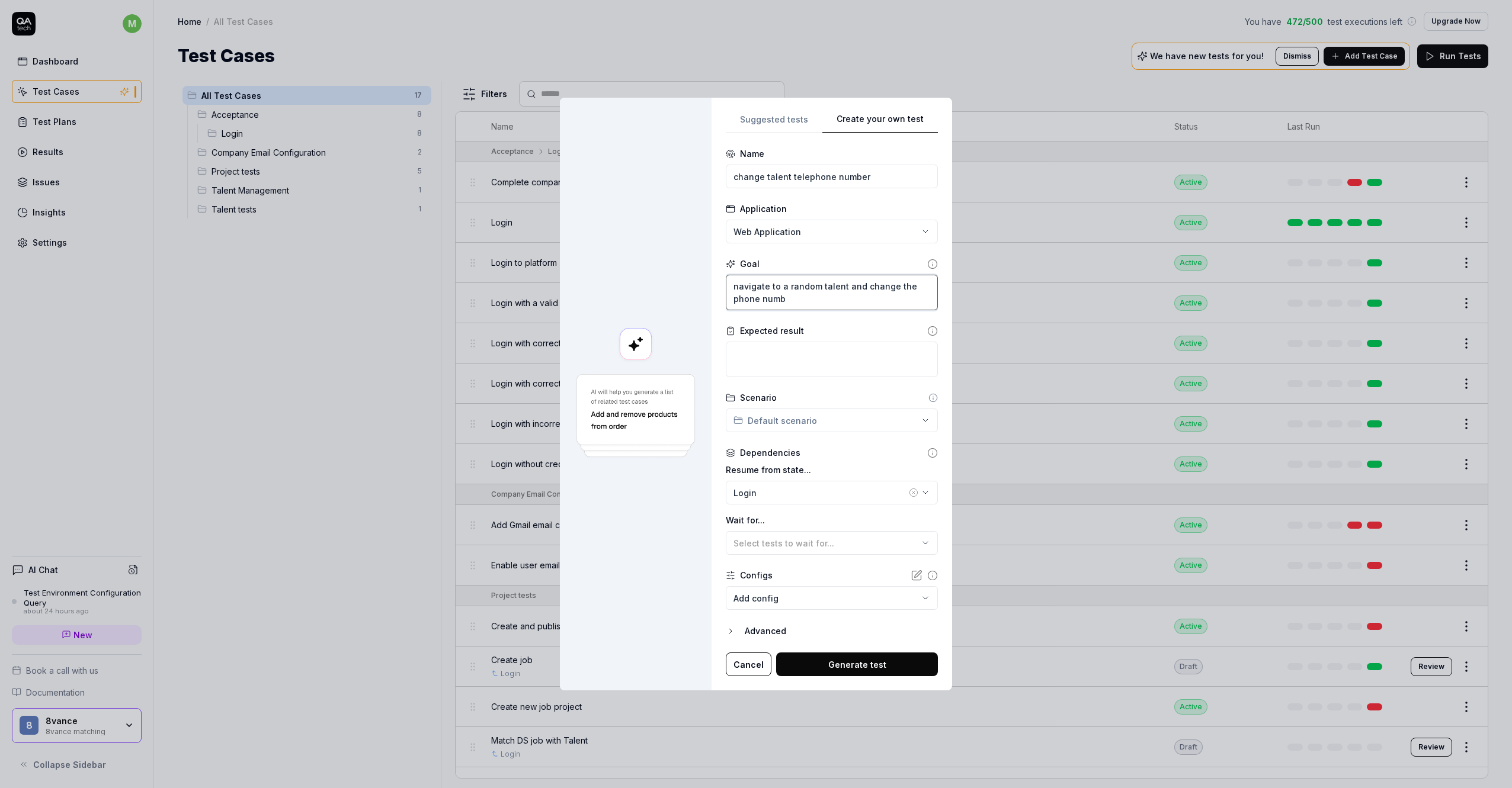
type textarea "*"
type textarea "navigate to a random talent and change the phone numbe"
type textarea "*"
type textarea "navigate to a random talent and change the phone number"
type textarea "*"
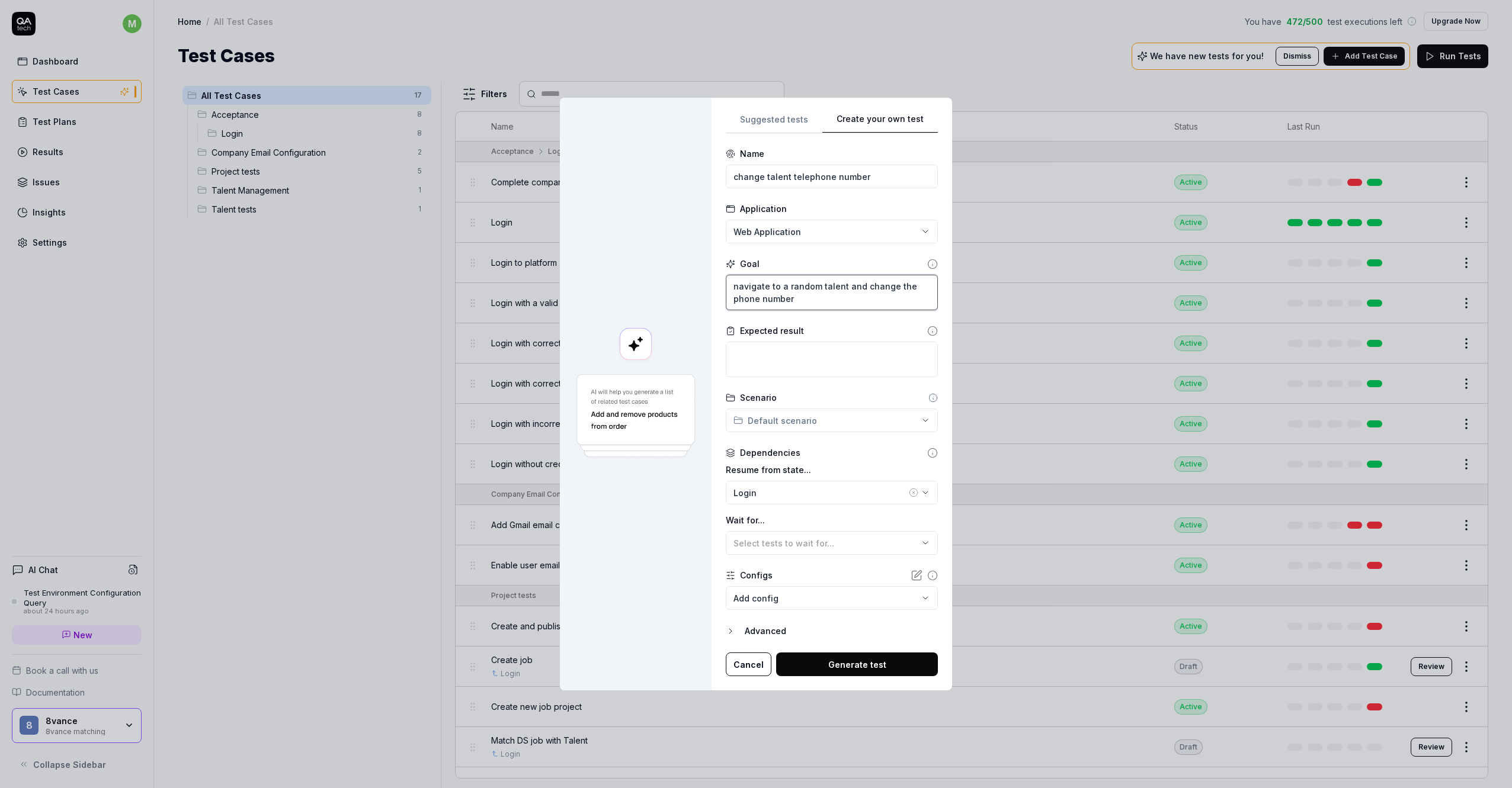
type textarea "navigate to a random talent and change the phone number"
type textarea "*"
type textarea "navigate to a random talent and change the phone number t"
type textarea "*"
type textarea "navigate to a random talent and change the phone number to"
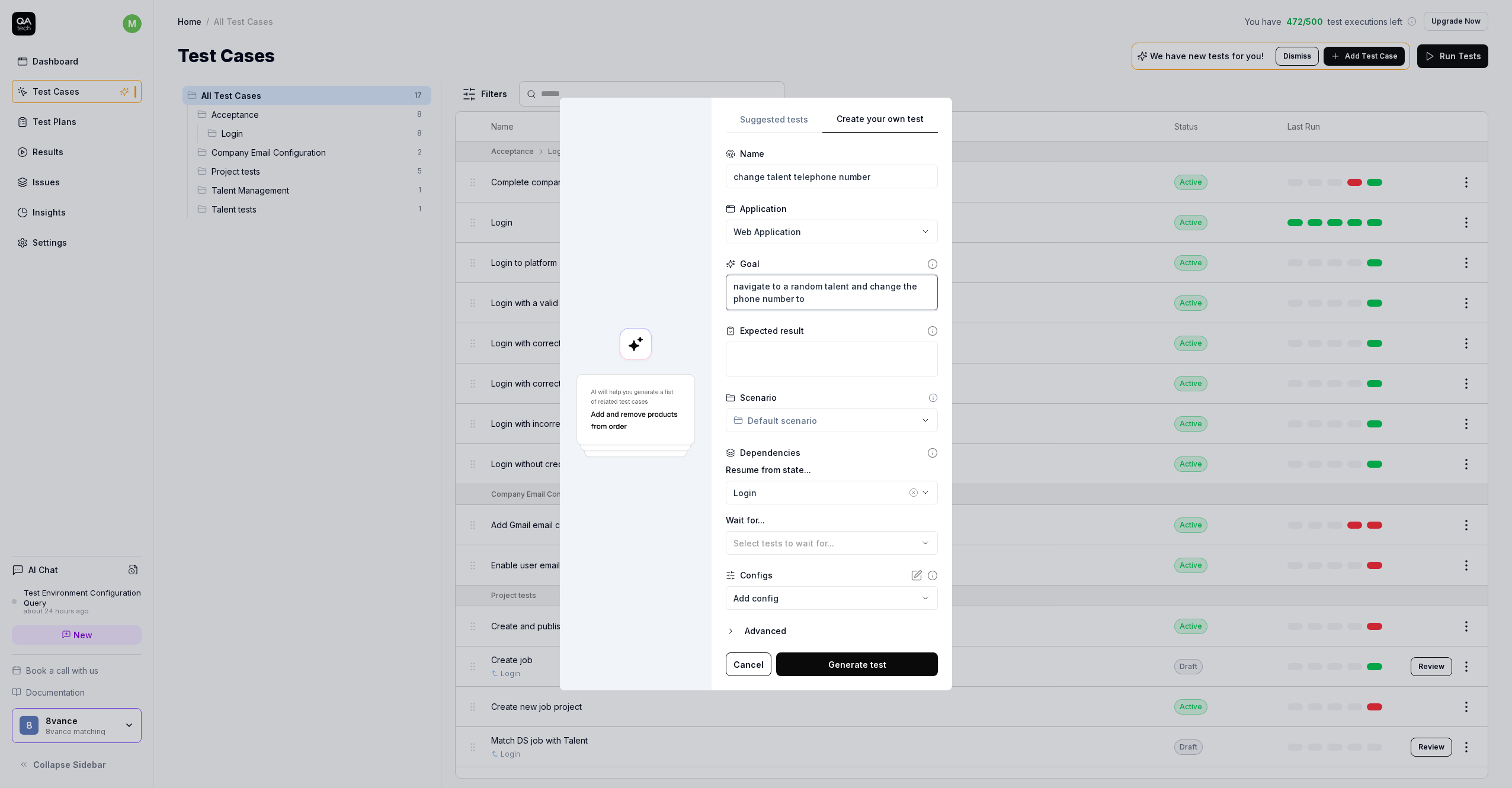
type textarea "*"
type textarea "navigate to a random talent and change the phone number to"
type textarea "*"
type textarea "navigate to a random talent and change the phone number to 0"
type textarea "*"
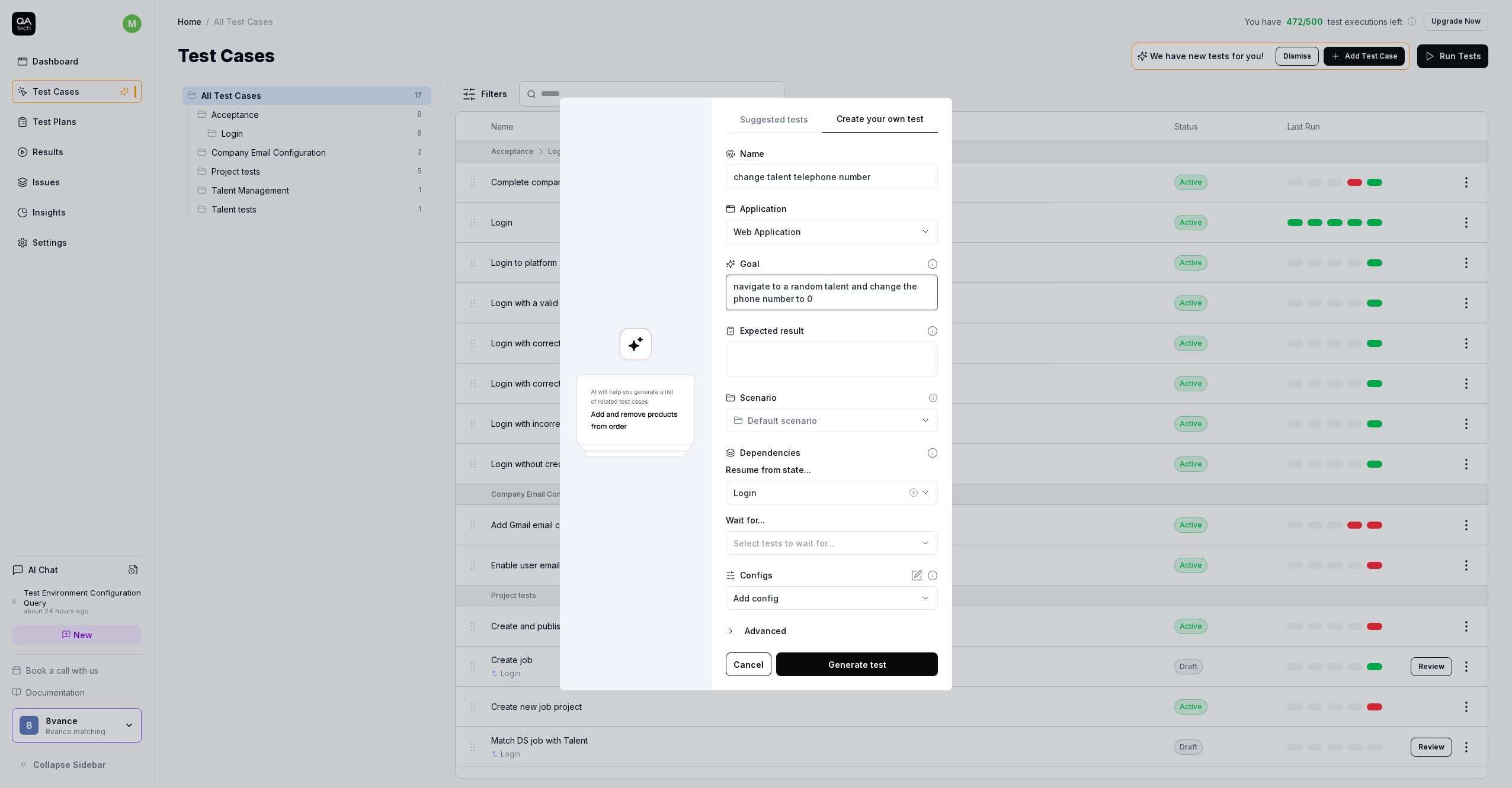
type textarea "navigate to a random talent and change the phone number to 00"
type textarea "*"
type textarea "navigate to a random talent and change the phone number to 000"
type textarea "*"
type textarea "navigate to a random talent and change the phone number to 00"
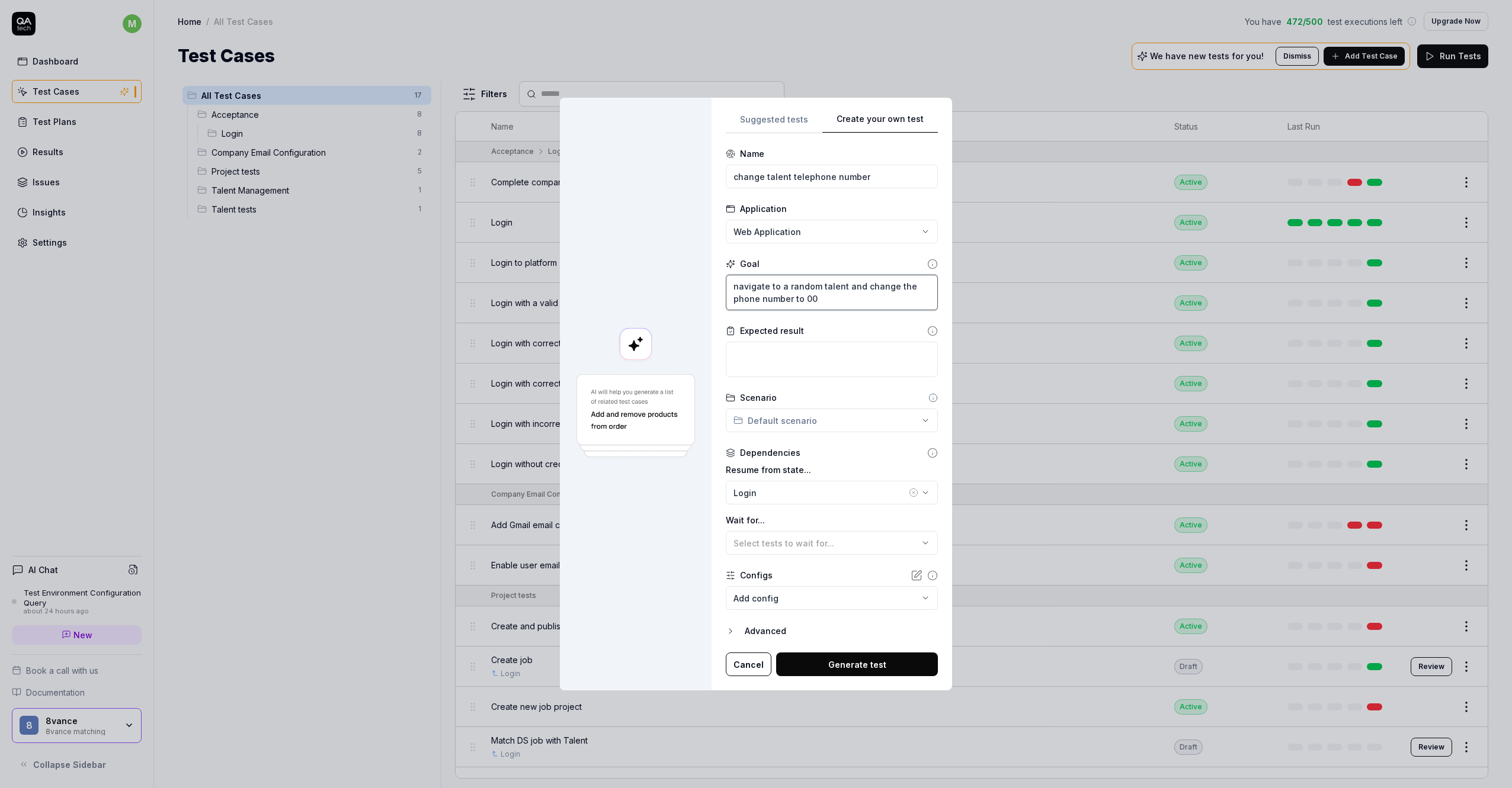
type textarea "*"
type textarea "navigate to a random talent and change the phone number to 003"
type textarea "*"
type textarea "navigate to a random talent and change the phone number to 0031"
type textarea "*"
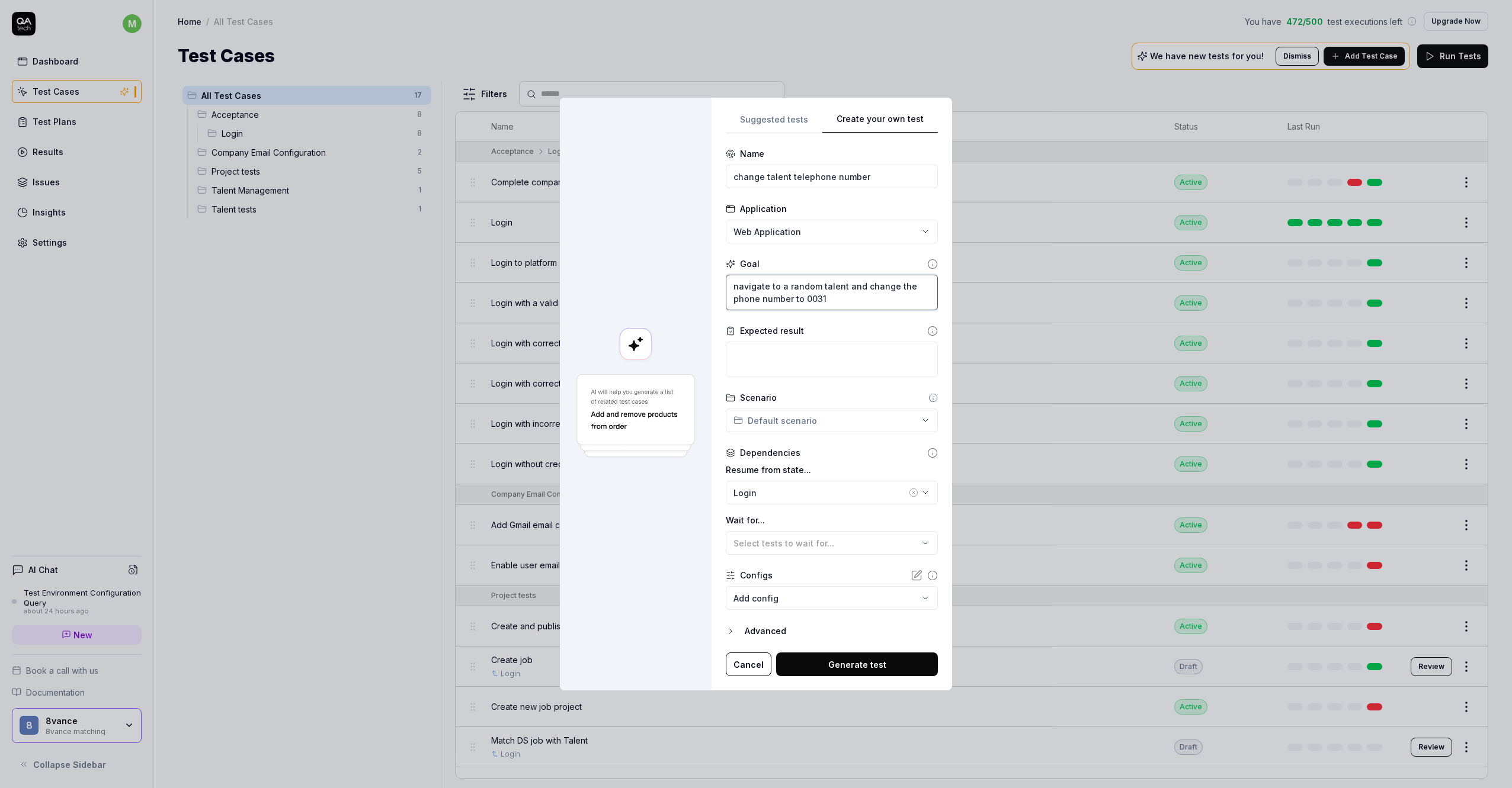
type textarea "navigate to a random talent and change the phone number to 00311"
type textarea "*"
type textarea "navigate to a random talent and change the phone number to [PHONE_NUMBER]"
type textarea "*"
type textarea "navigate to a random talent and change the phone number to [PHONE_NUMBER]"
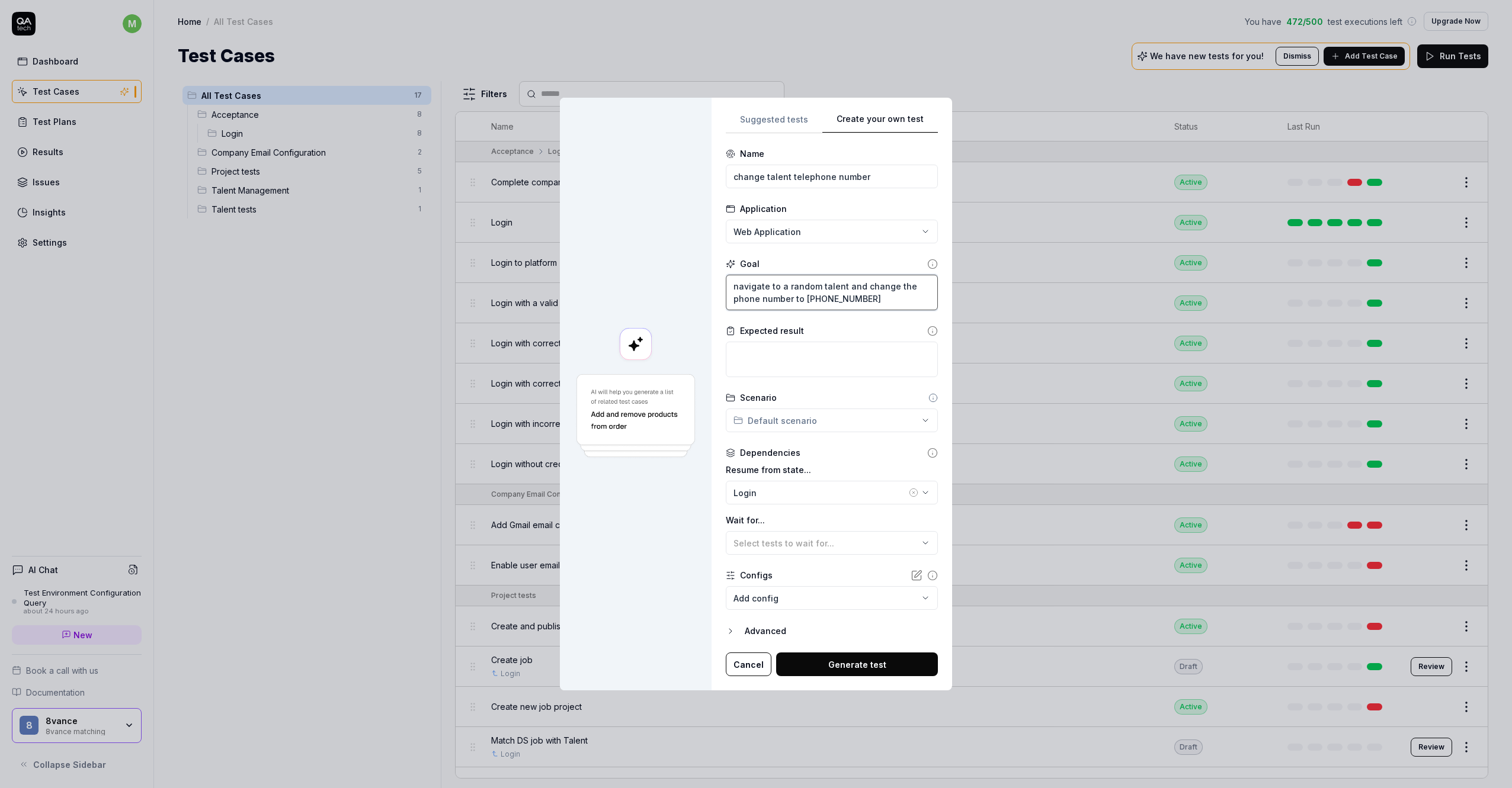
type textarea "*"
type textarea "navigate to a random talent and change the phone number to [PHONE_NUMBER]"
type textarea "*"
type textarea "navigate to a random talent and change the phone number to [PHONE_NUMBER]"
type textarea "*"
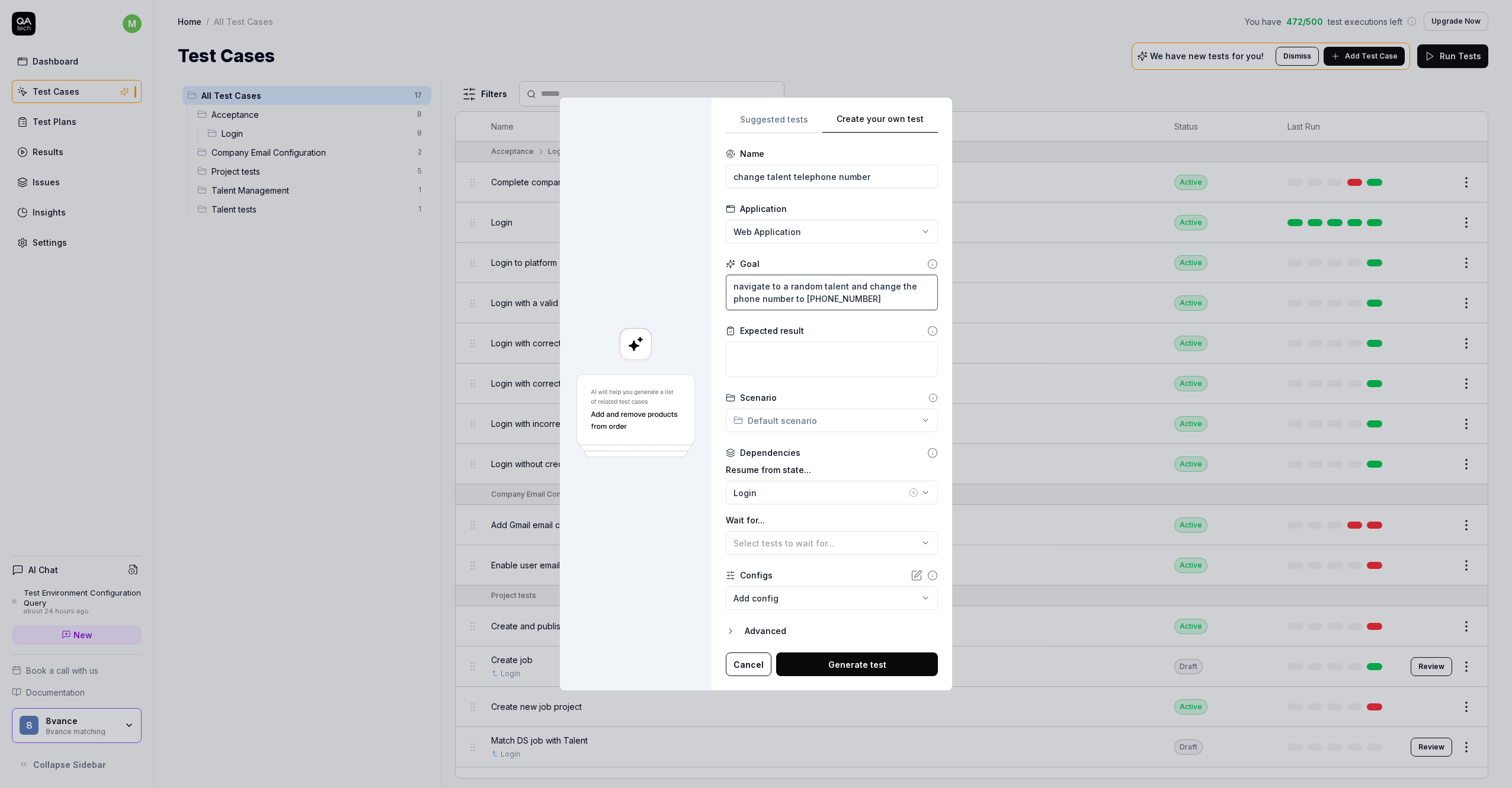
type textarea "navigate to a random talent and change the phone number to [PHONE_NUMBER]"
type textarea "*"
type textarea "t"
type textarea "*"
type textarea "th"
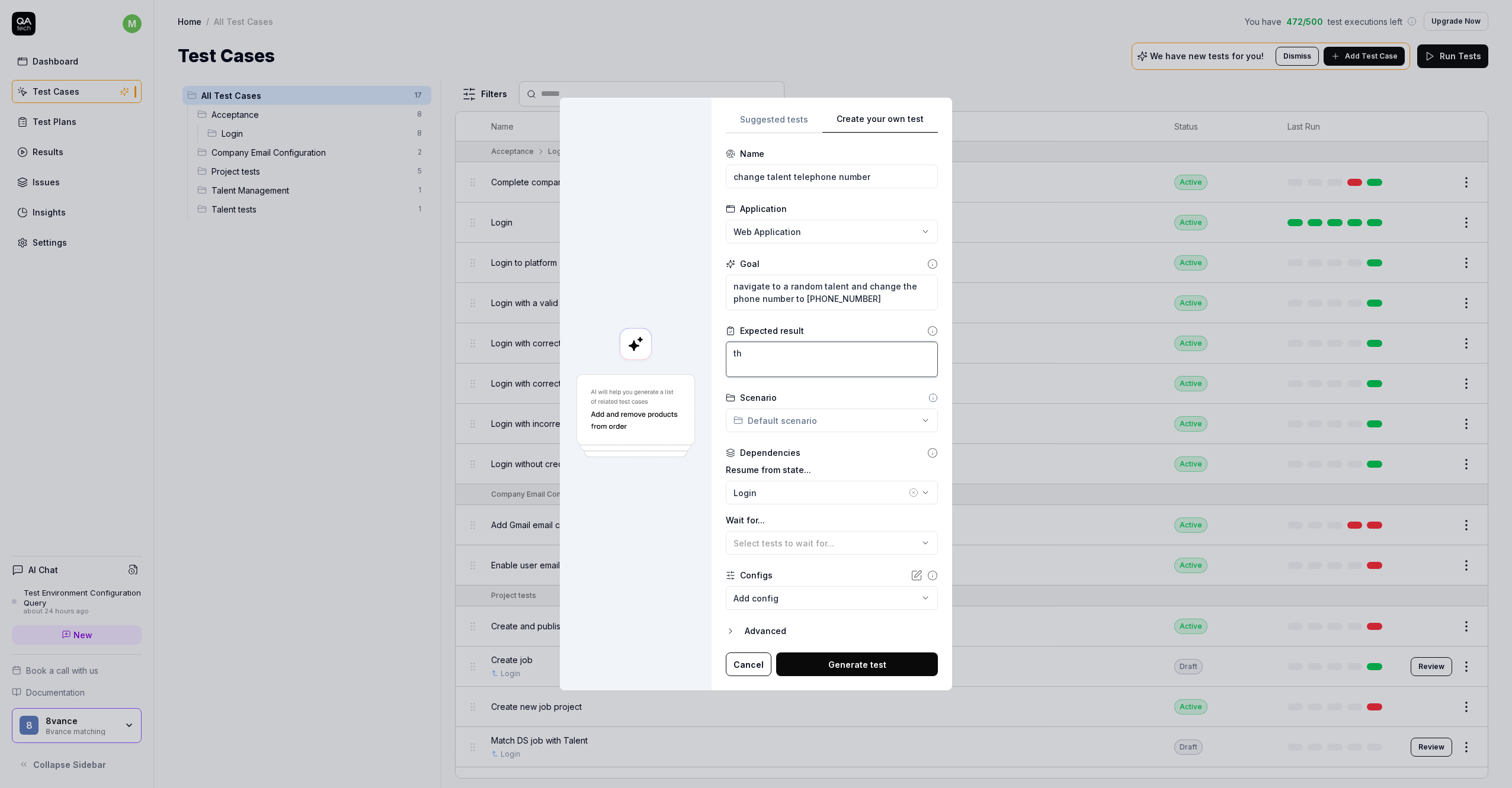
type textarea "*"
type textarea "the"
type textarea "*"
type textarea "the"
type textarea "*"
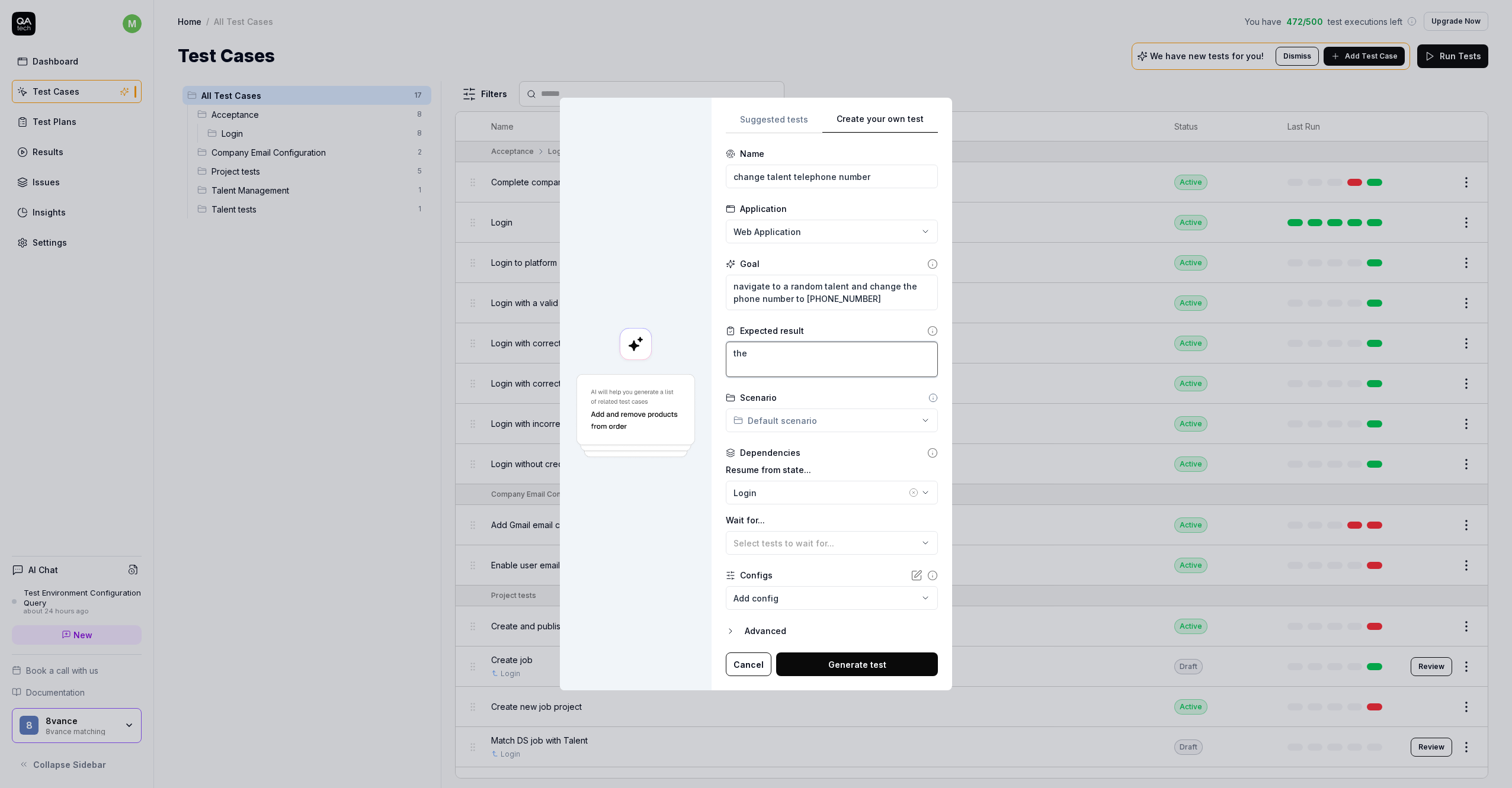
type textarea "the p"
type textarea "*"
type textarea "the ph"
type textarea "*"
type textarea "the pho"
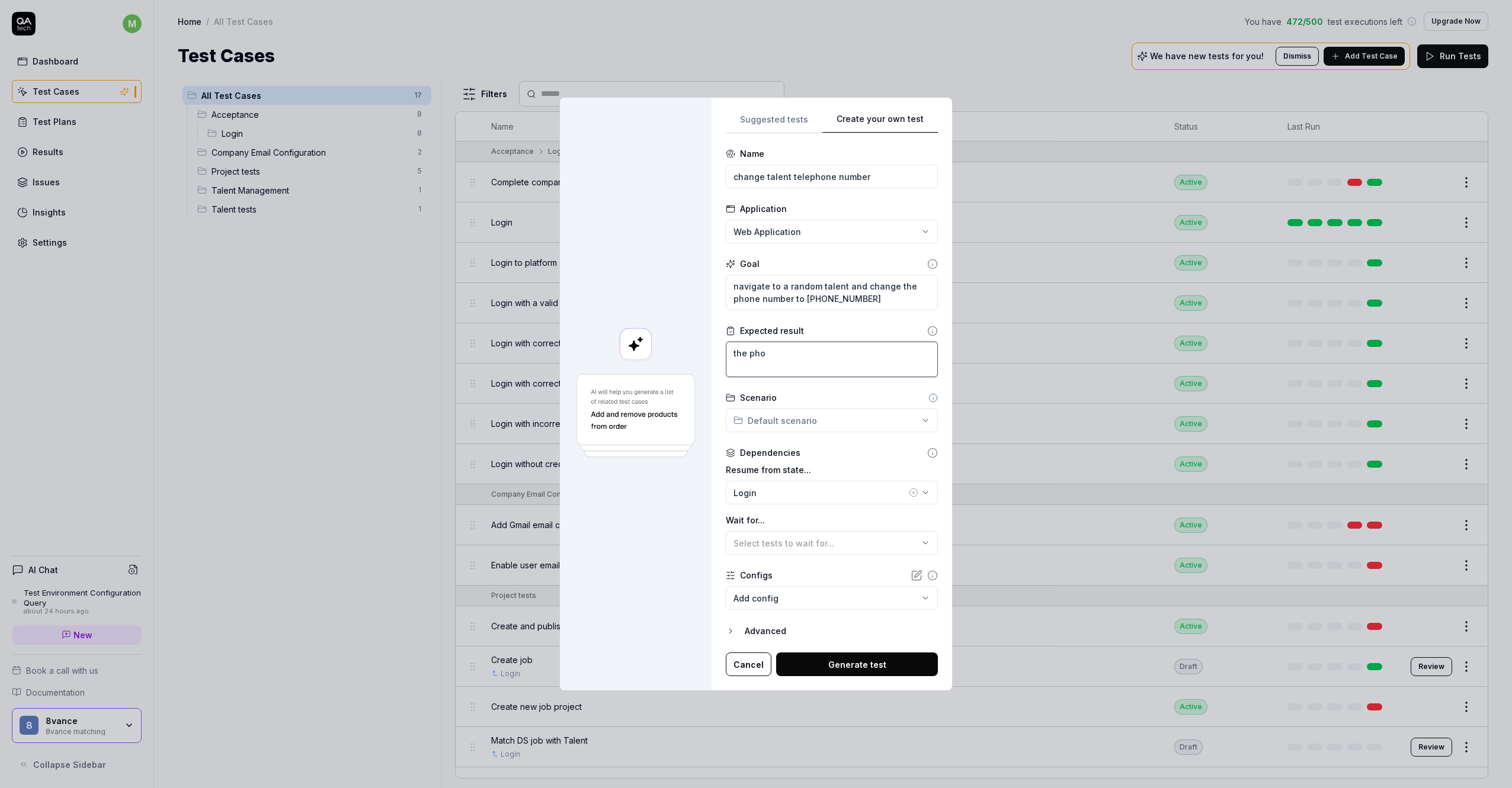
type textarea "*"
type textarea "the phon"
type textarea "*"
type textarea "the phone"
type textarea "*"
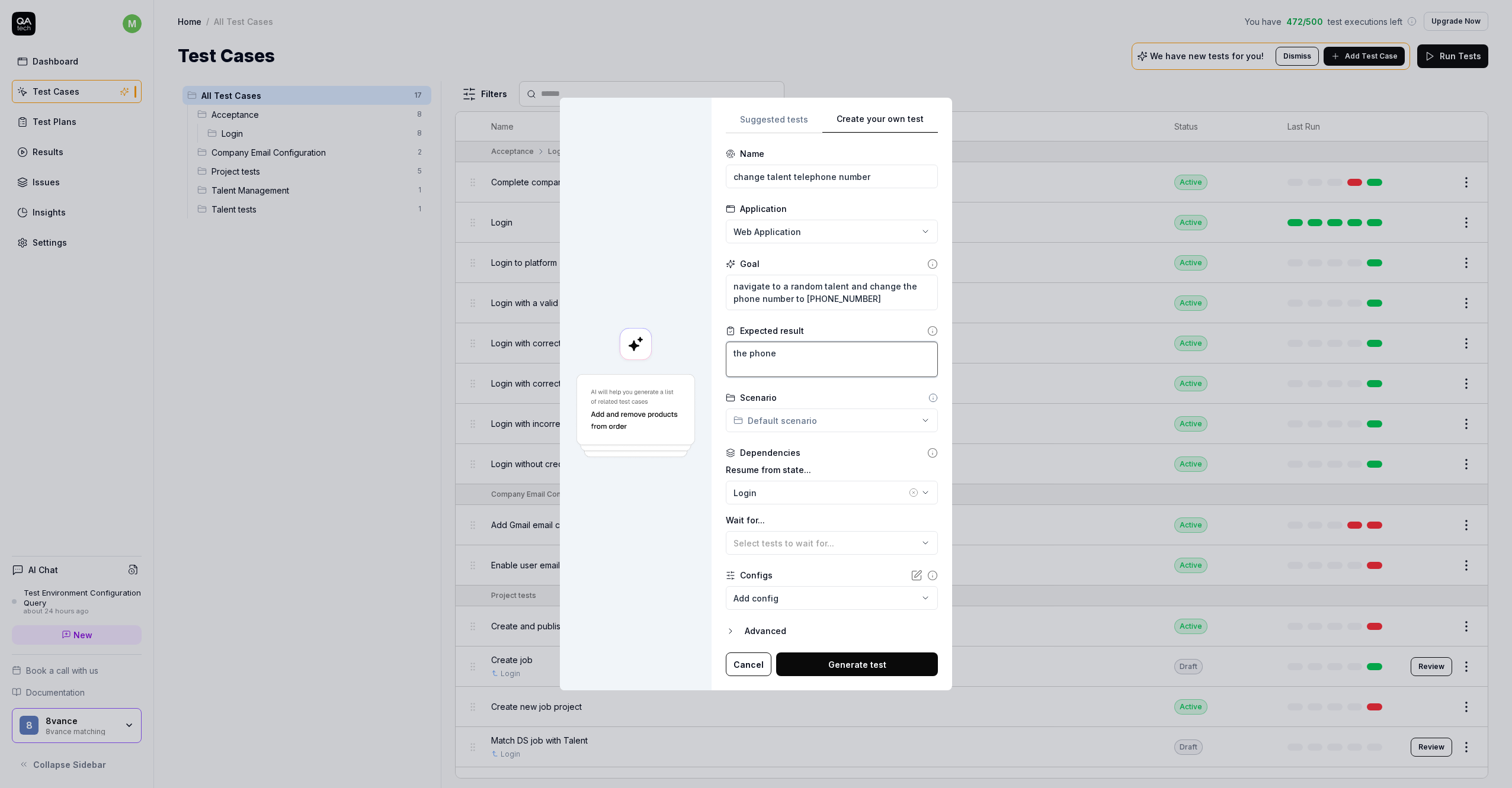
type textarea "the phonen"
type textarea "*"
type textarea "the phonen"
type textarea "*"
type textarea "the phonen u"
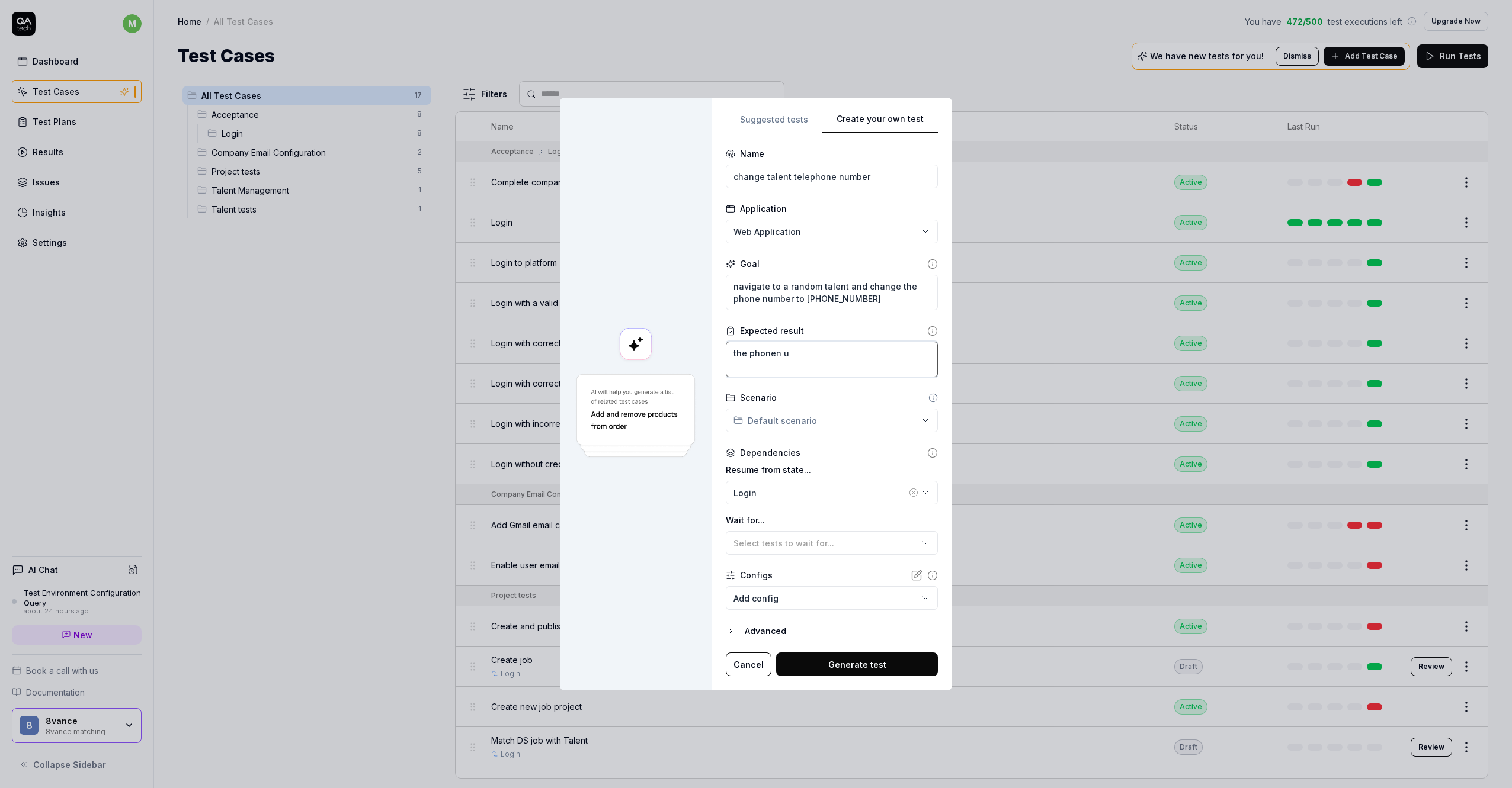
type textarea "*"
type textarea "the phonen um"
type textarea "*"
type textarea "the phonen umb"
type textarea "*"
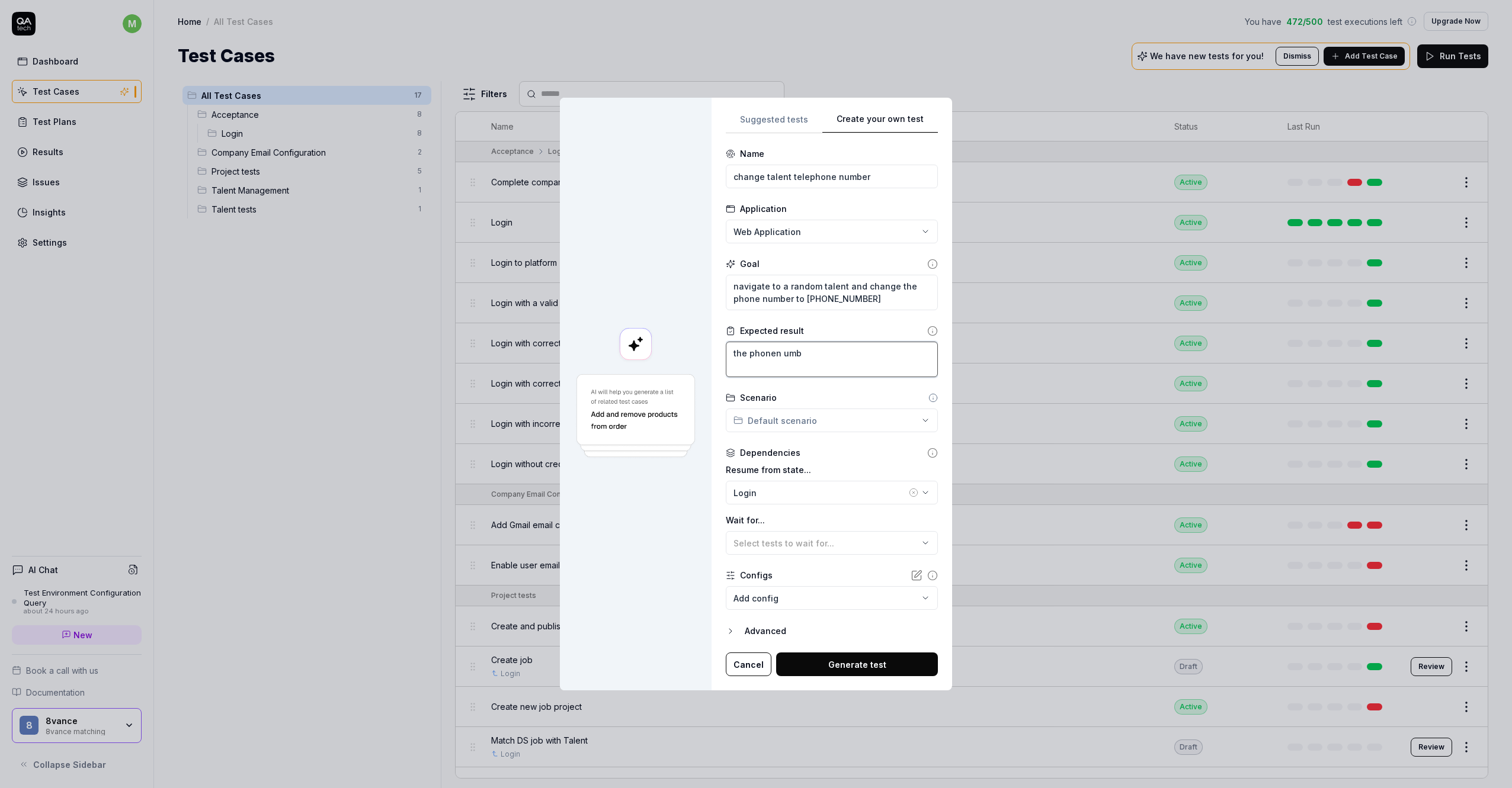
type textarea "the phonen umbe"
type textarea "*"
type textarea "the phonen umber"
type textarea "*"
type textarea "the phonen umber"
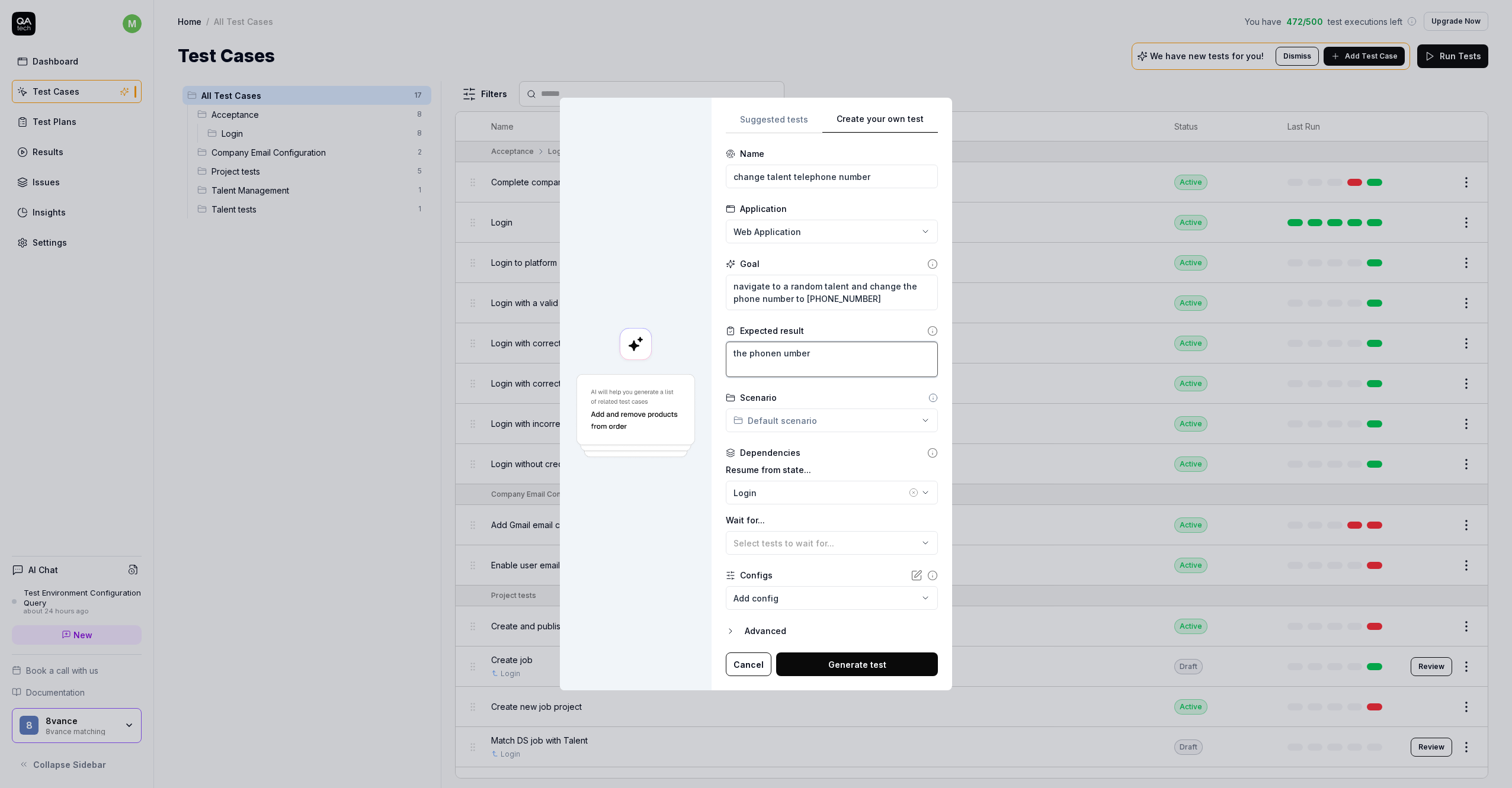
type textarea "*"
type textarea "t"
type textarea "*"
type textarea "th"
type textarea "*"
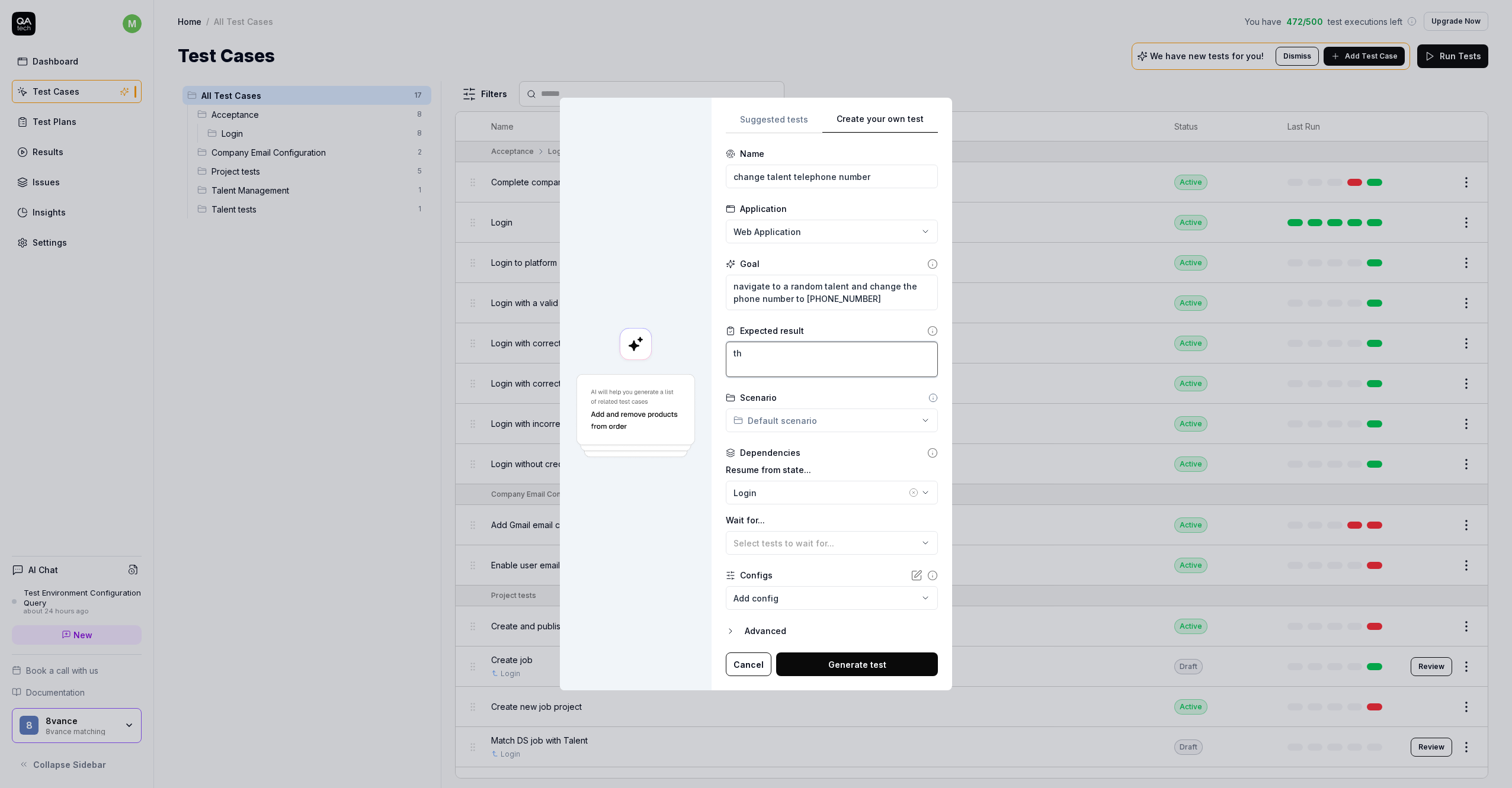
type textarea "the"
type textarea "*"
type textarea "the"
type textarea "*"
type textarea "the p"
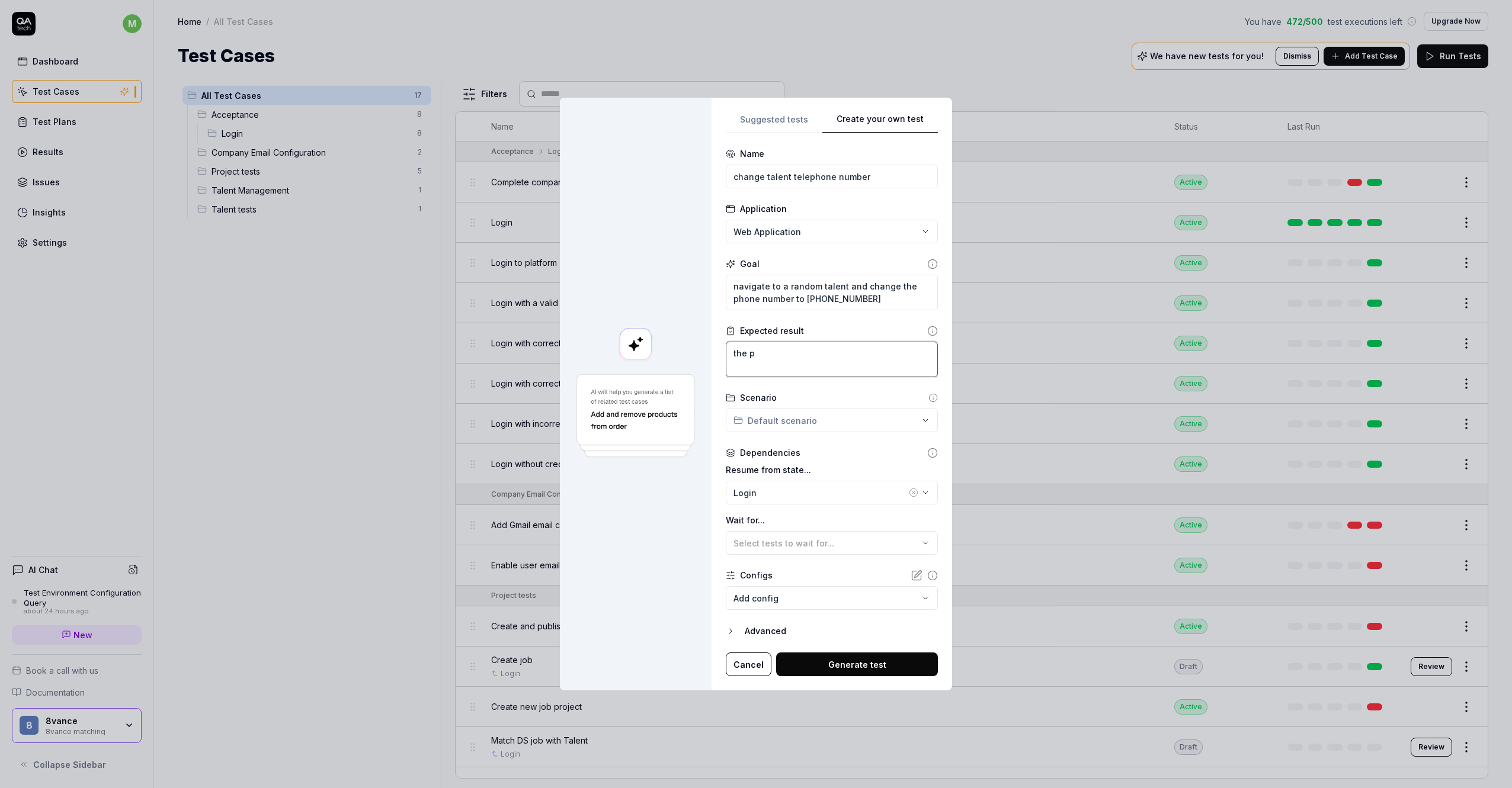
type textarea "*"
type textarea "the ph"
type textarea "*"
type textarea "the pho"
type textarea "*"
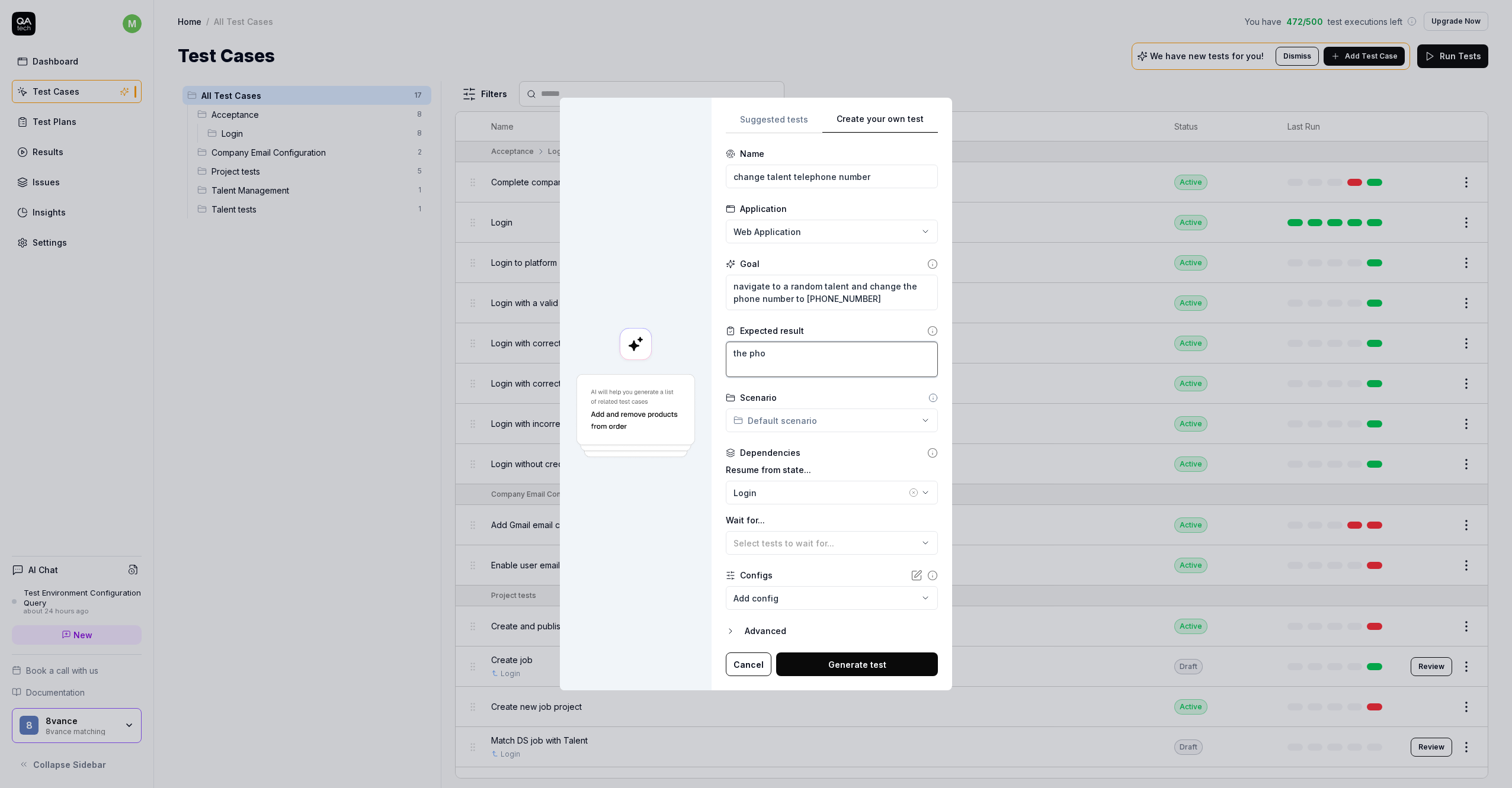
type textarea "the phon"
type textarea "*"
type textarea "the phone"
type textarea "*"
type textarea "the phone"
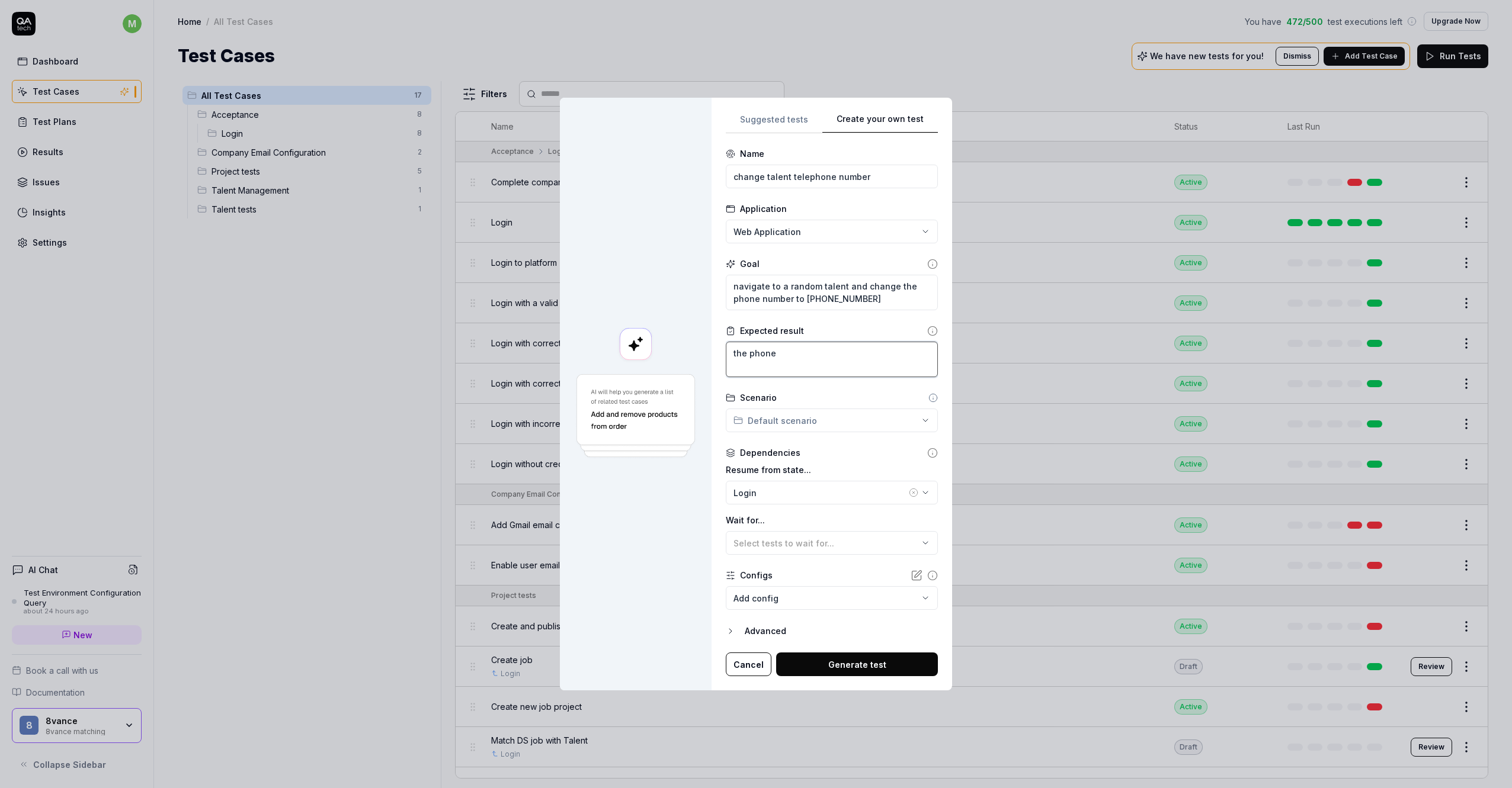
type textarea "*"
type textarea "the phone n"
type textarea "*"
type textarea "the phone nu"
type textarea "*"
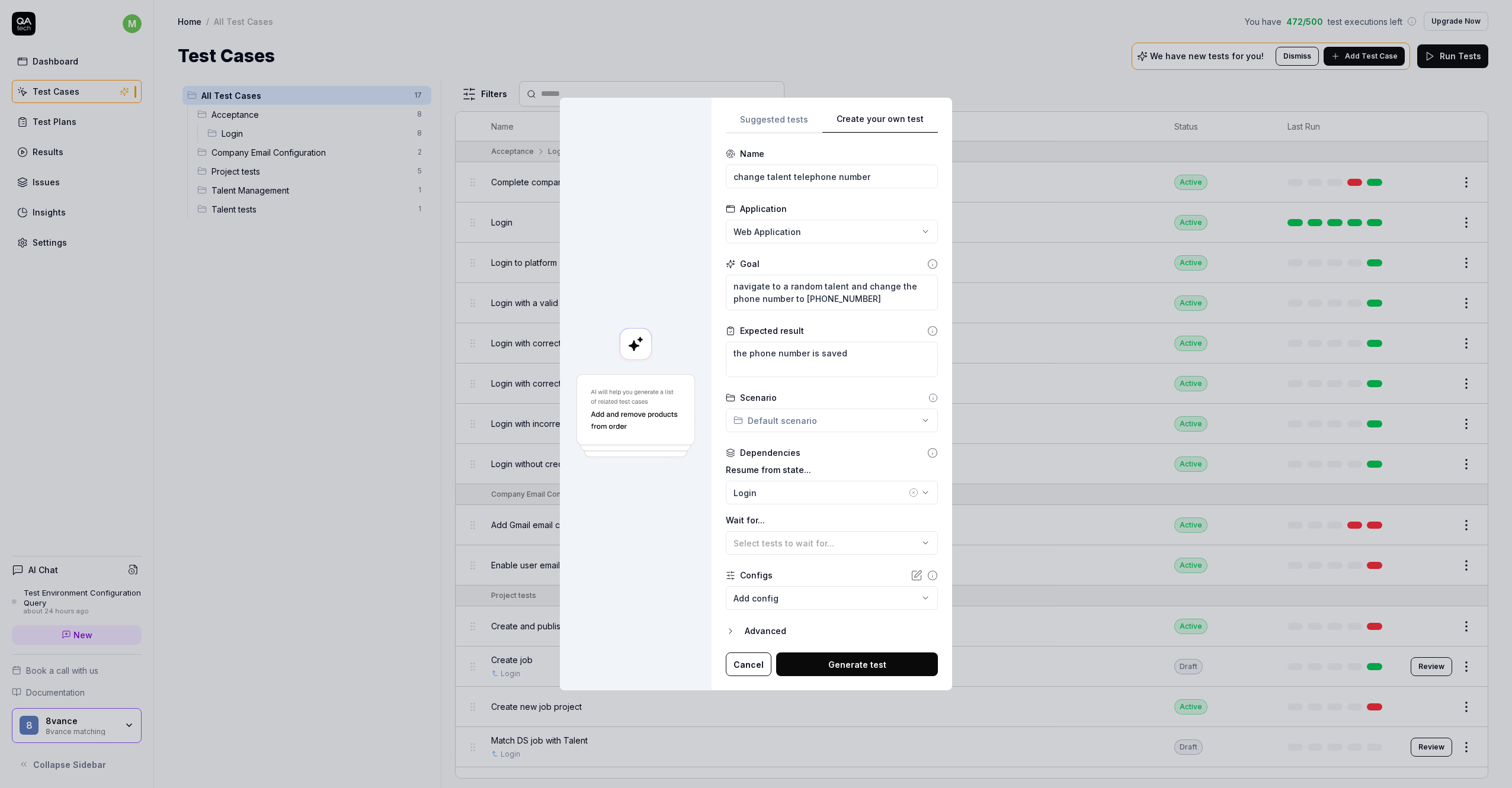
click at [872, 670] on button "Generate test" at bounding box center [858, 664] width 162 height 24
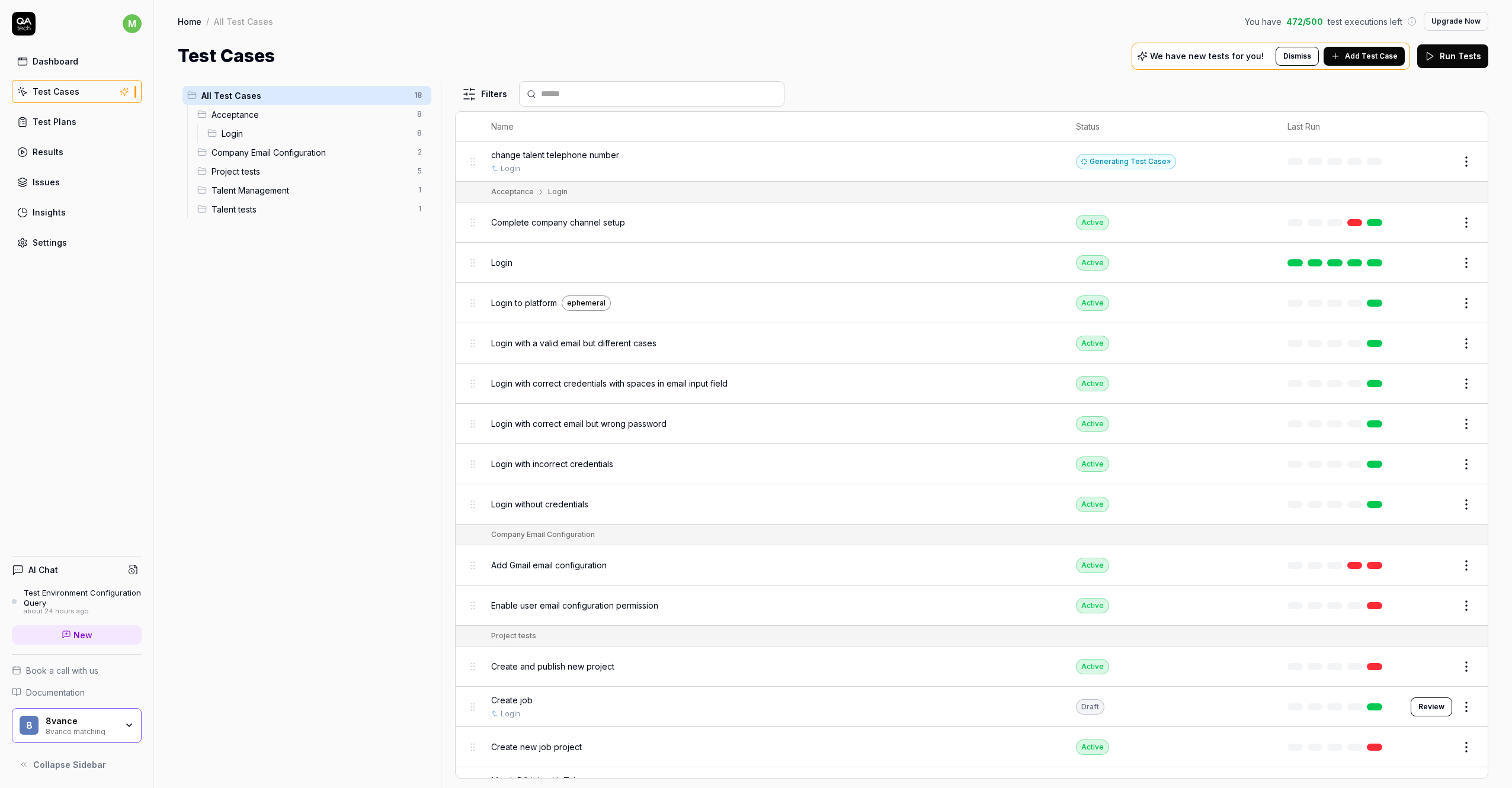
click at [1130, 161] on div "Generating Test Case »" at bounding box center [1126, 161] width 100 height 15
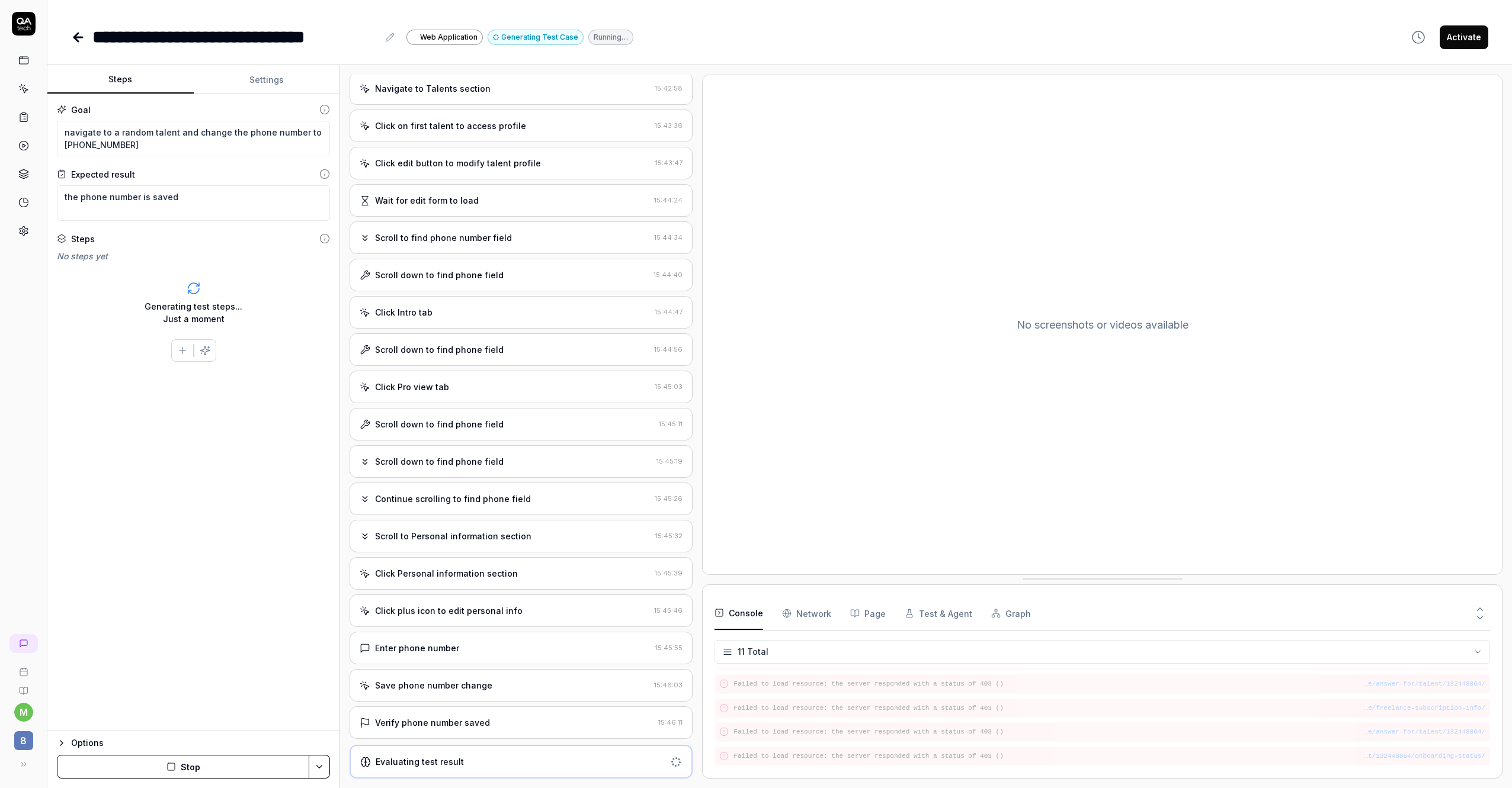
scroll to position [56, 0]
click at [504, 732] on div "Verify phone number saved 15:46:11" at bounding box center [521, 724] width 343 height 32
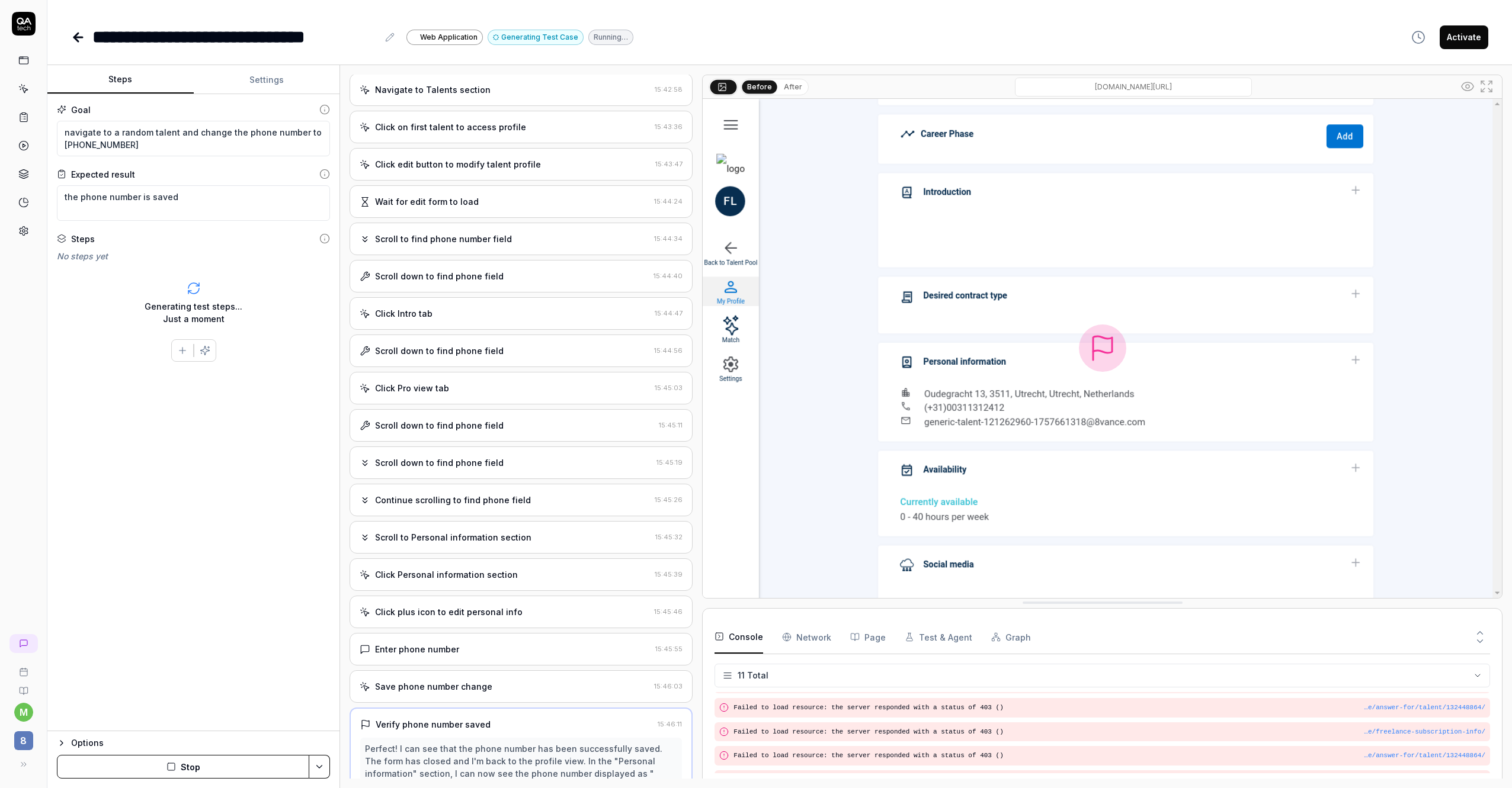
scroll to position [197, 0]
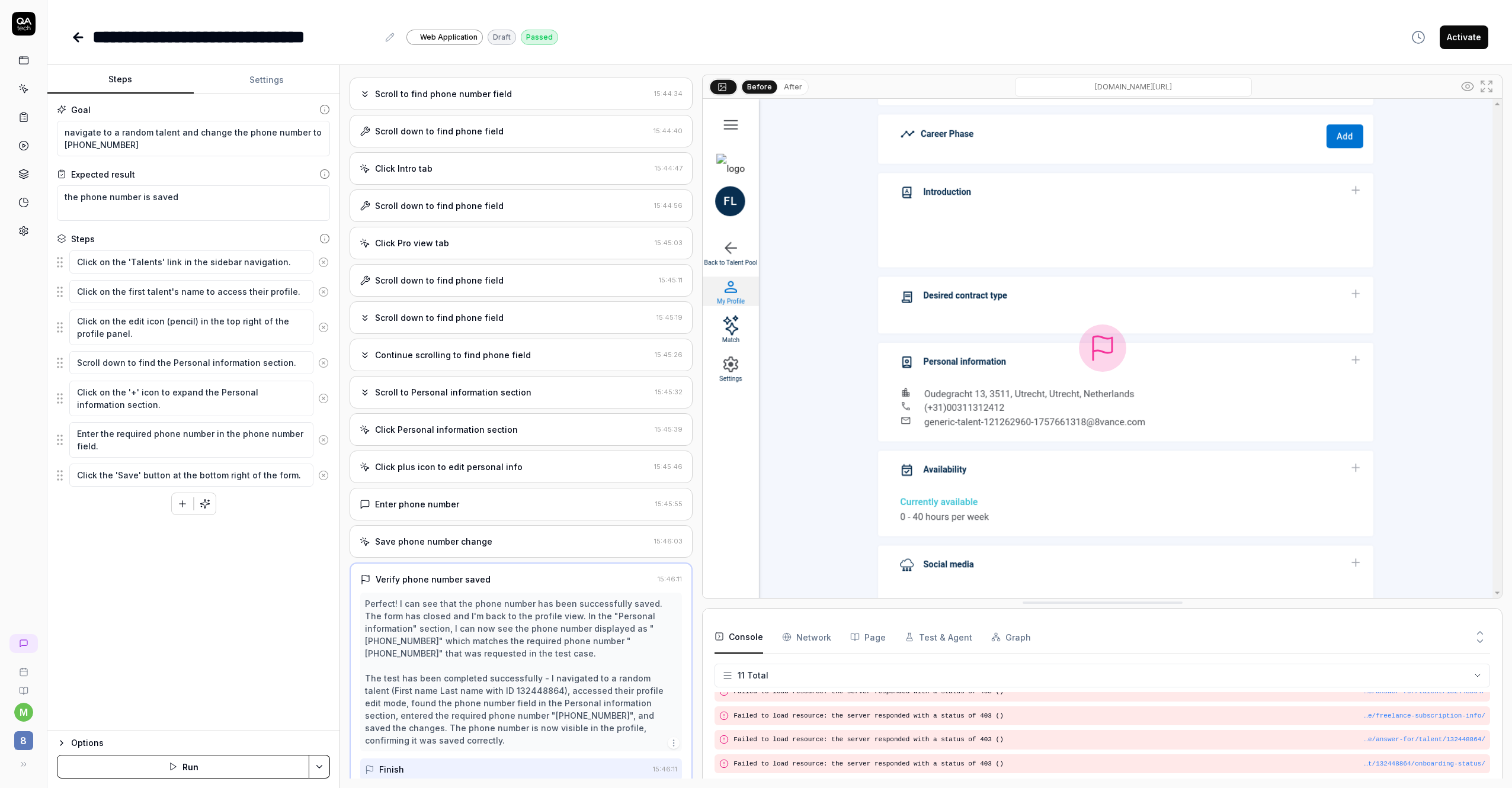
click at [180, 502] on icon "button" at bounding box center [182, 504] width 10 height 10
click at [322, 629] on div "Goal navigate to a random talent and change the phone number to 00311312412 Exp…" at bounding box center [193, 412] width 292 height 637
click at [325, 510] on button at bounding box center [323, 505] width 21 height 24
click at [86, 40] on link at bounding box center [80, 38] width 17 height 24
